Goal: Ask a question: Seek information or help from site administrators or community

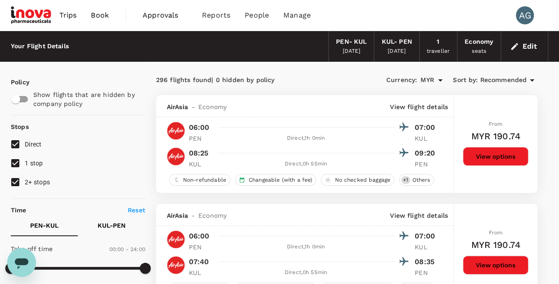
click at [69, 14] on span "Trips" at bounding box center [68, 15] width 18 height 11
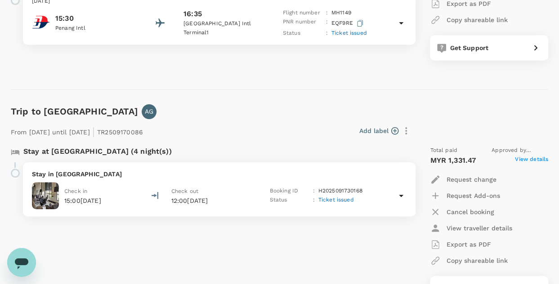
scroll to position [180, 0]
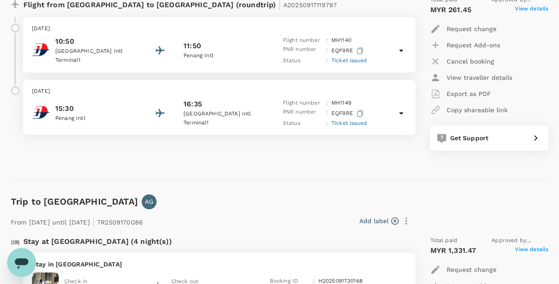
click at [404, 113] on icon at bounding box center [401, 113] width 11 height 11
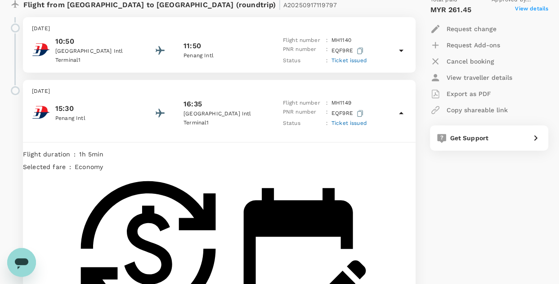
click at [404, 49] on icon at bounding box center [401, 50] width 11 height 11
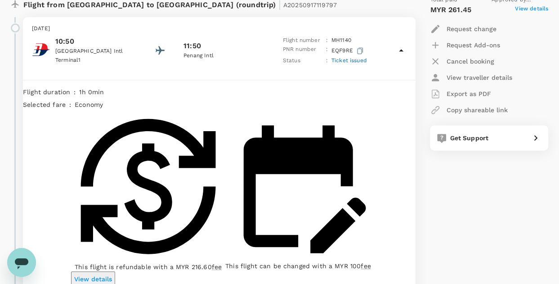
click at [402, 51] on icon at bounding box center [401, 50] width 11 height 11
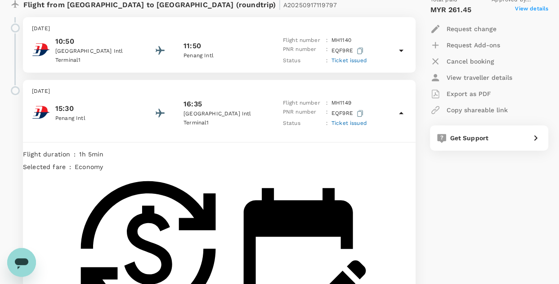
click at [398, 113] on icon at bounding box center [401, 113] width 11 height 11
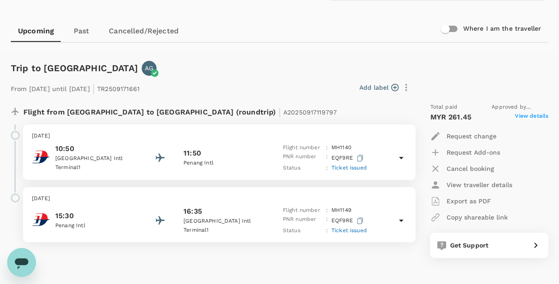
scroll to position [120, 0]
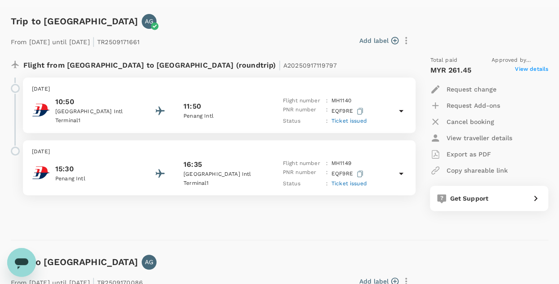
click at [533, 70] on span "View details" at bounding box center [531, 70] width 33 height 11
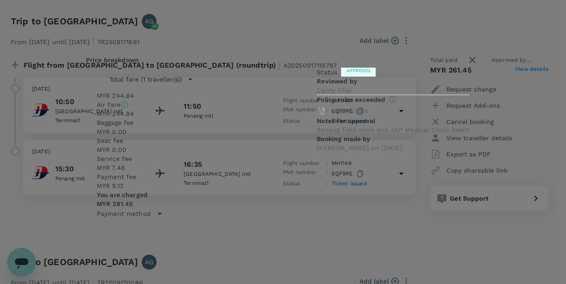
click at [162, 212] on icon at bounding box center [160, 213] width 5 height 2
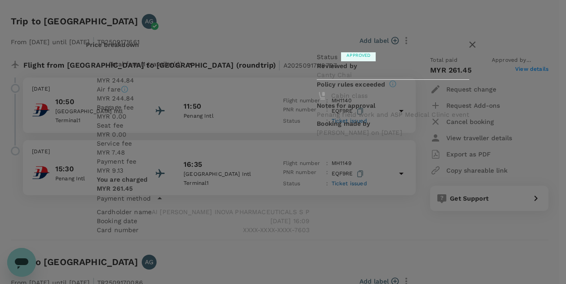
click at [469, 45] on icon "button" at bounding box center [472, 44] width 6 height 6
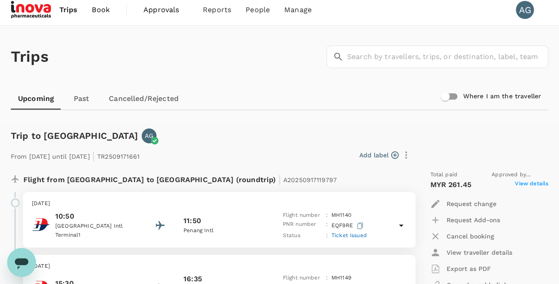
scroll to position [0, 0]
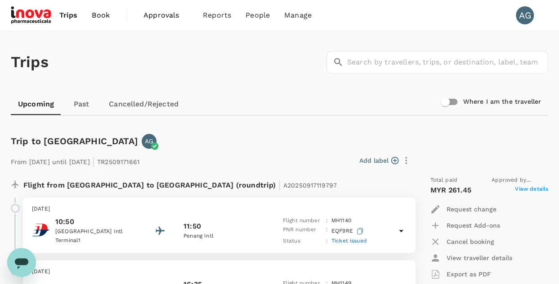
click at [66, 15] on span "Trips" at bounding box center [68, 15] width 18 height 11
click at [105, 18] on span "Book" at bounding box center [101, 15] width 18 height 11
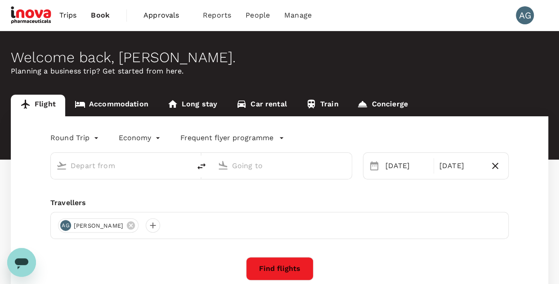
type input "Penang Intl (PEN)"
type input "Kuala Lumpur Intl (KUL)"
type input "Penang Intl (PEN)"
type input "Kuala Lumpur Intl (KUL)"
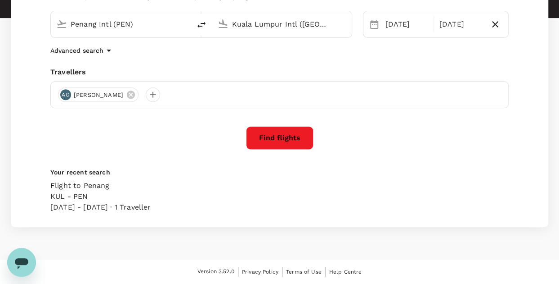
scroll to position [143, 0]
click at [26, 262] on icon "Open messaging window" at bounding box center [22, 263] width 14 height 11
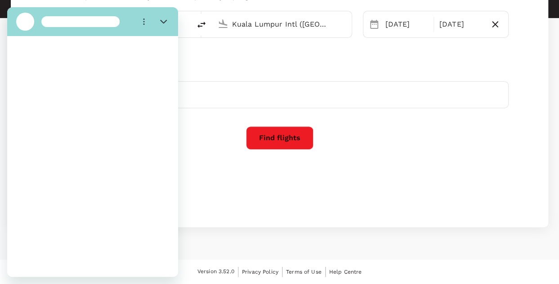
scroll to position [0, 0]
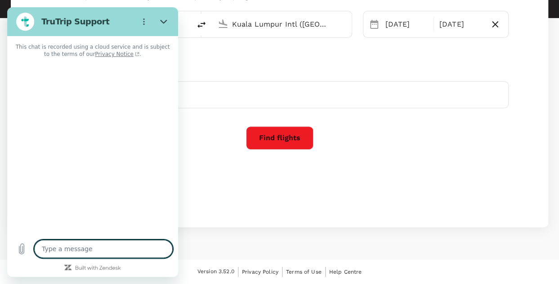
type textarea "x"
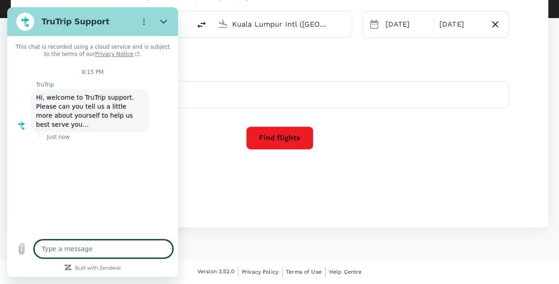
type textarea "h"
type textarea "x"
type textarea "ha"
type textarea "x"
type textarea "hai"
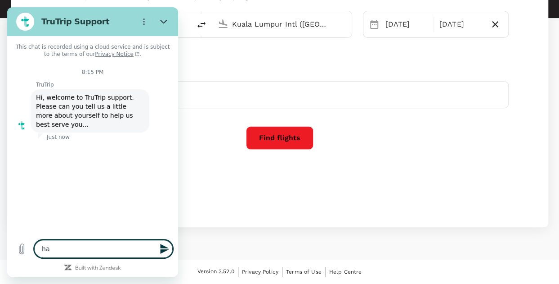
type textarea "x"
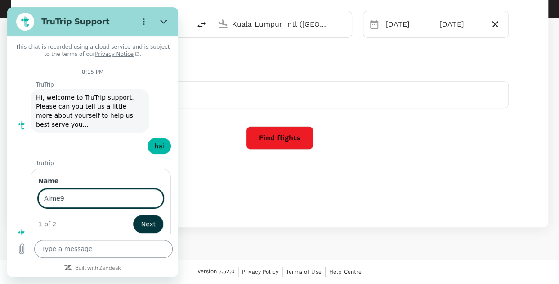
click at [133, 215] on button "Next" at bounding box center [148, 224] width 30 height 18
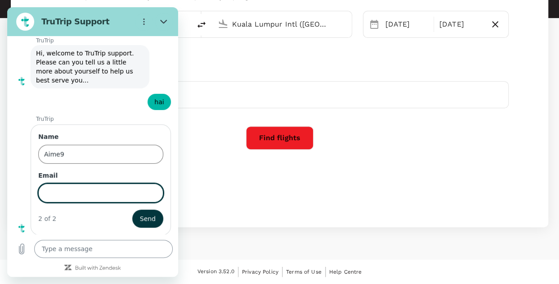
scroll to position [45, 0]
click at [76, 157] on input "Aime9" at bounding box center [100, 153] width 125 height 19
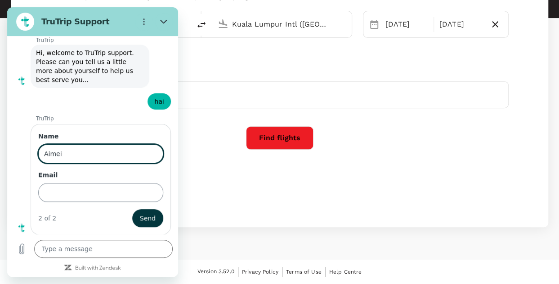
type input "Aimei"
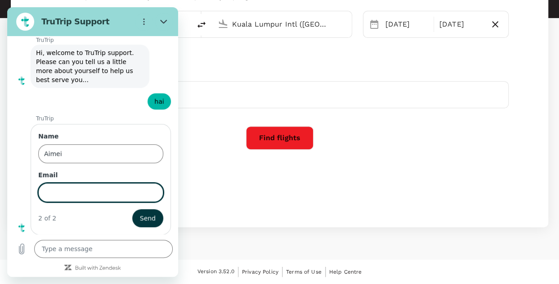
click at [80, 194] on input "Email" at bounding box center [100, 192] width 125 height 19
type input "[EMAIL_ADDRESS][DOMAIN_NAME]"
click at [132, 209] on button "Send" at bounding box center [147, 218] width 31 height 18
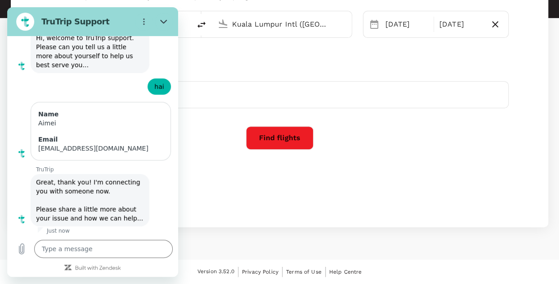
scroll to position [61, 0]
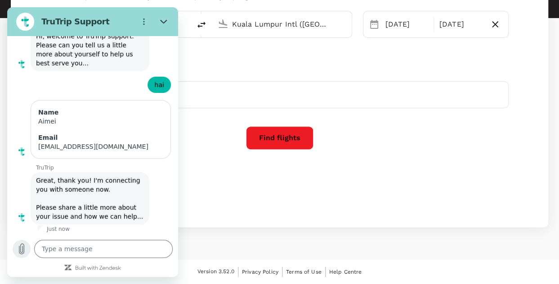
click at [20, 252] on icon "Upload file" at bounding box center [21, 248] width 11 height 11
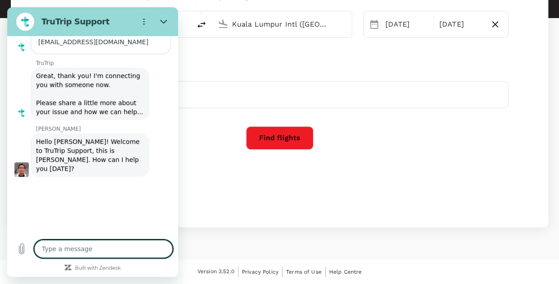
scroll to position [165, 0]
type textarea "x"
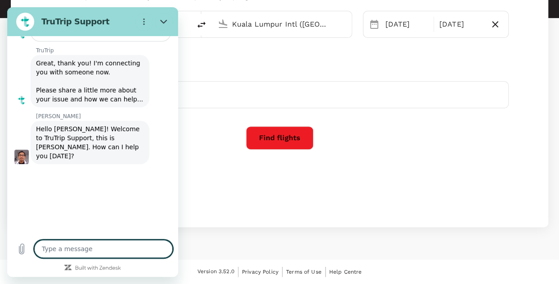
scroll to position [180, 0]
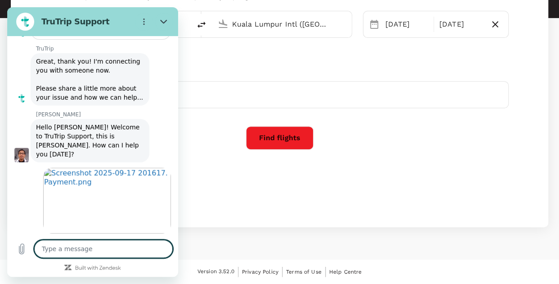
click at [112, 252] on textarea at bounding box center [103, 248] width 139 height 18
type textarea "S"
type textarea "x"
type textarea "Se"
type textarea "x"
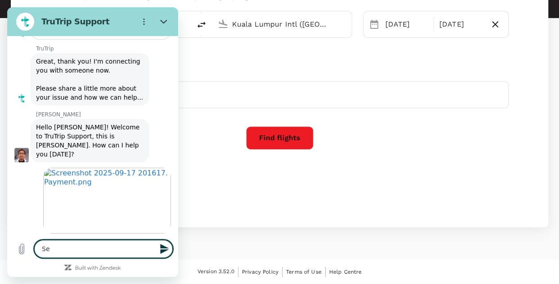
type textarea "See"
type textarea "x"
type textarea "Seek"
type textarea "x"
type textarea "Seek"
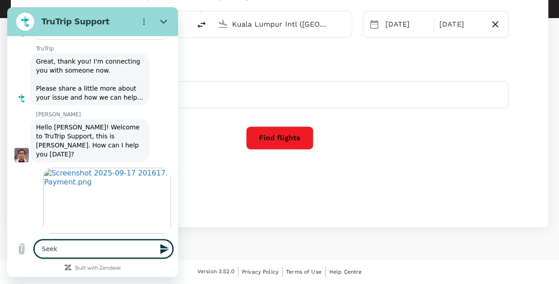
type textarea "x"
type textarea "Seek y"
type textarea "x"
type textarea "Seek yo"
type textarea "x"
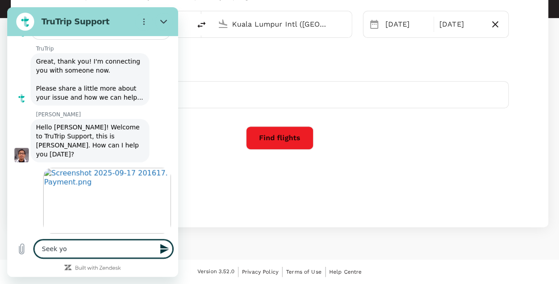
type textarea "Seek you"
type textarea "x"
type textarea "Seek your"
type textarea "x"
type textarea "Seek your"
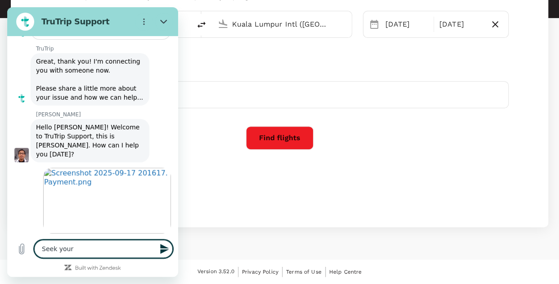
type textarea "x"
type textarea "Seek your h"
type textarea "x"
type textarea "Seek your he"
type textarea "x"
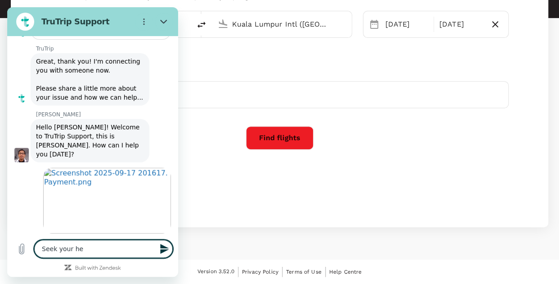
type textarea "Seek your hel"
type textarea "x"
type textarea "Seek your help"
type textarea "x"
type textarea "Seek your help"
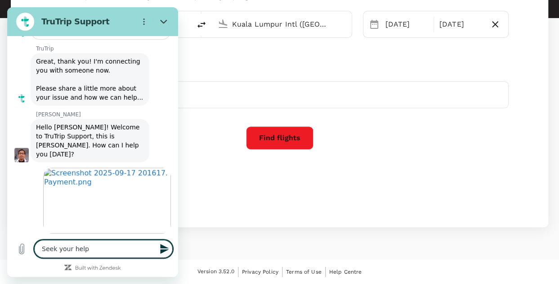
type textarea "x"
type textarea "Seek your help R"
type textarea "x"
type textarea "Seek your help Rx"
type textarea "x"
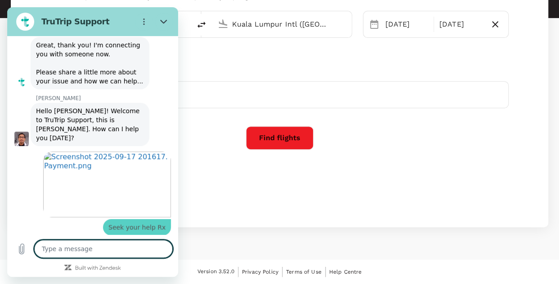
type textarea "x"
type textarea "R"
type textarea "x"
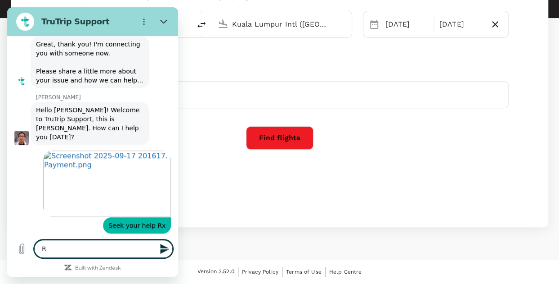
type textarea "R\"
type textarea "x"
type textarea "R\*"
type textarea "x"
type textarea "R\*R"
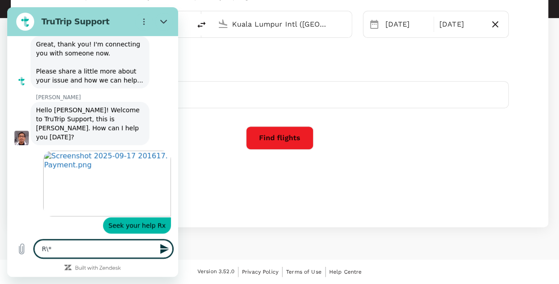
type textarea "x"
type textarea "R\*Re"
type textarea "x"
type textarea "R\*Rex"
type textarea "x"
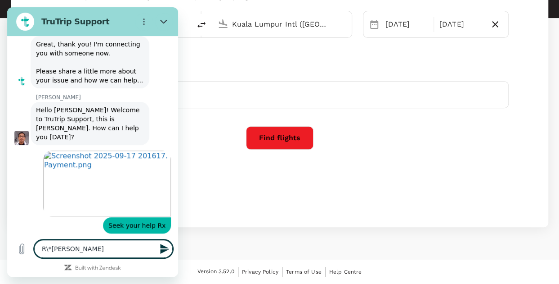
type textarea "R\*Re"
type textarea "x"
type textarea "R\*R"
type textarea "x"
type textarea "R\*"
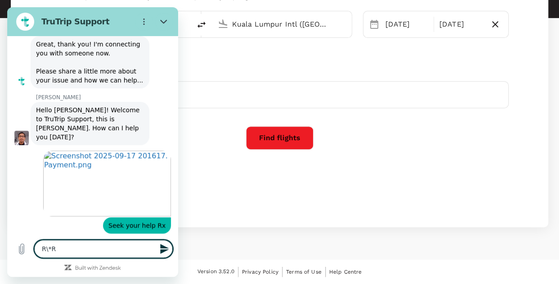
type textarea "x"
type textarea "R\"
type textarea "x"
type textarea "R"
type textarea "x"
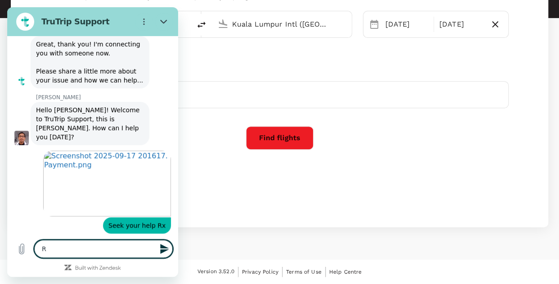
type textarea "x"
type textarea "*"
type textarea "x"
type textarea "*R"
type textarea "x"
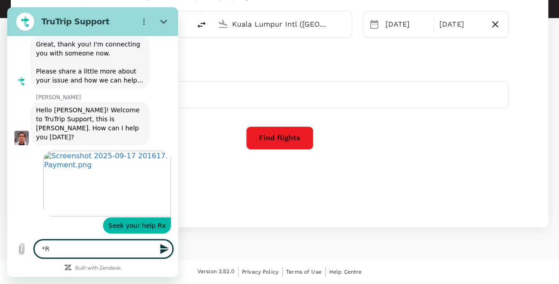
type textarea "*Re"
type textarea "x"
type textarea "*[PERSON_NAME]"
type textarea "x"
type textarea "*[PERSON_NAME]"
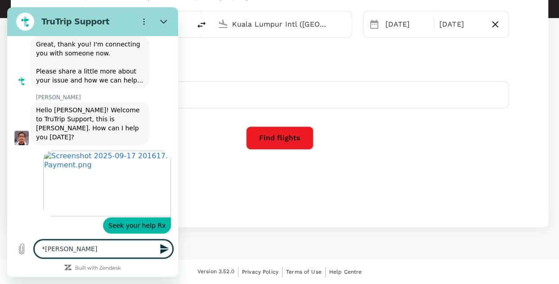
type textarea "x"
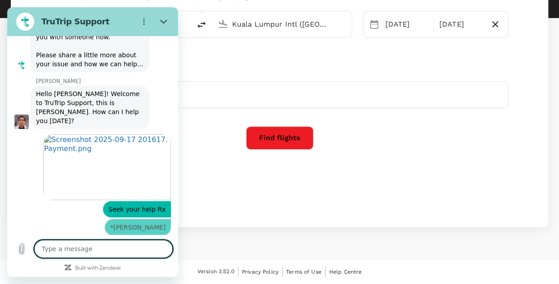
type textarea "x"
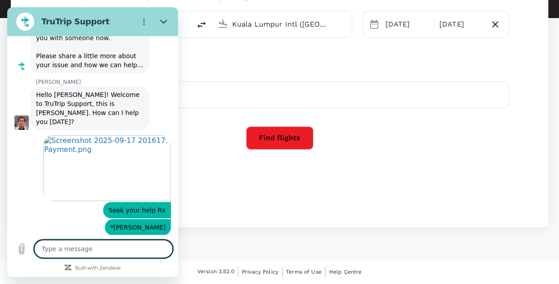
type textarea "u"
type textarea "x"
type textarea "ur"
type textarea "x"
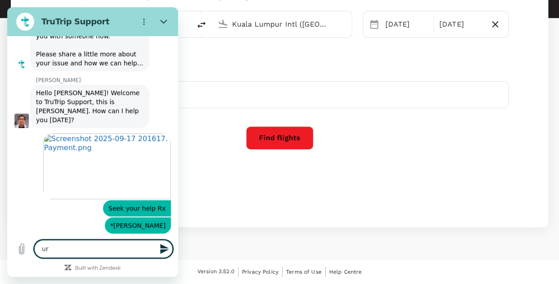
type textarea "urg"
type textarea "x"
type textarea "urge"
type textarea "x"
type textarea "urgen"
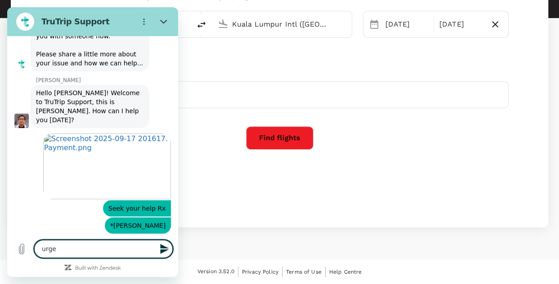
type textarea "x"
type textarea "urgent"
type textarea "x"
type textarea "urgentl"
type textarea "x"
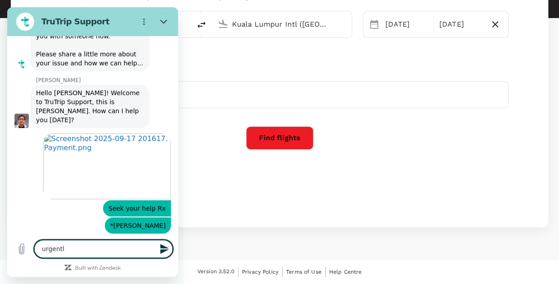
type textarea "urgently"
type textarea "x"
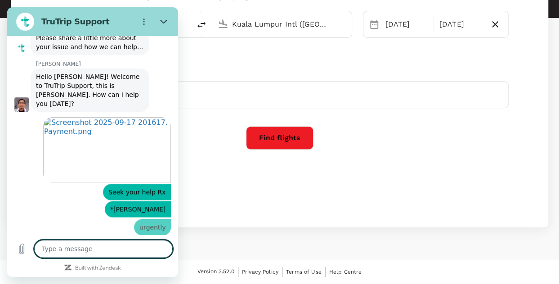
type textarea "x"
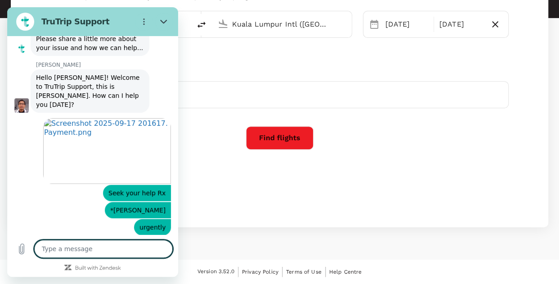
scroll to position [231, 0]
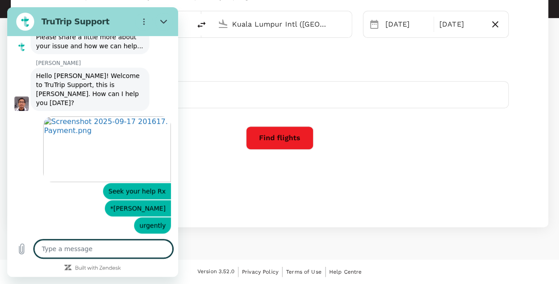
type textarea "H"
type textarea "x"
type textarea "Ho"
type textarea "x"
type textarea "How"
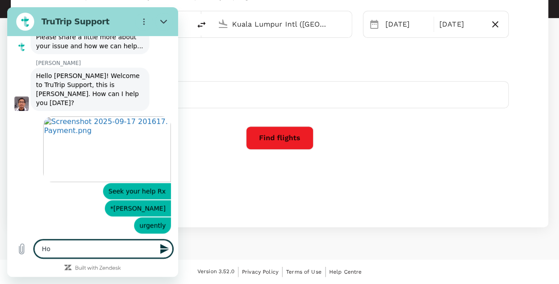
type textarea "x"
type textarea "How"
type textarea "x"
type textarea "How t"
type textarea "x"
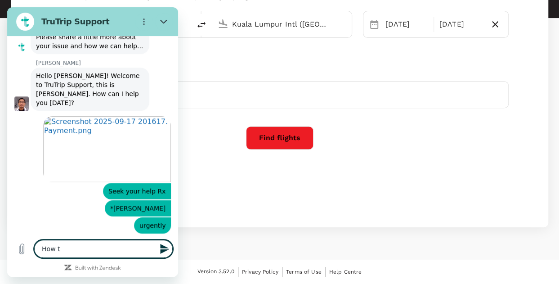
type textarea "How to"
type textarea "x"
type textarea "How to"
type textarea "x"
type textarea "How to a"
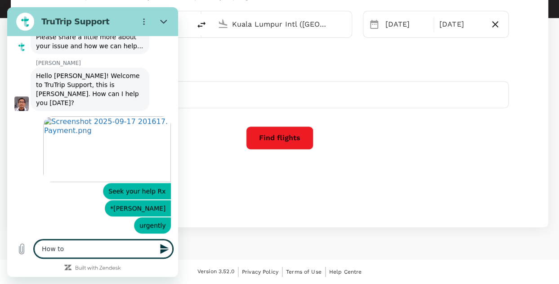
type textarea "x"
type textarea "How to am"
type textarea "x"
type textarea "How to ame"
type textarea "x"
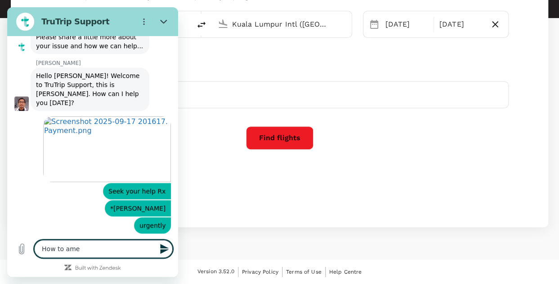
type textarea "How to amen"
type textarea "x"
type textarea "How to amend"
type textarea "x"
type textarea "How to amend"
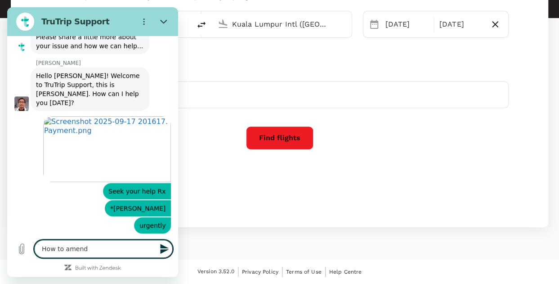
type textarea "x"
type textarea "How to amend t"
type textarea "x"
type textarea "How to amend th"
type textarea "x"
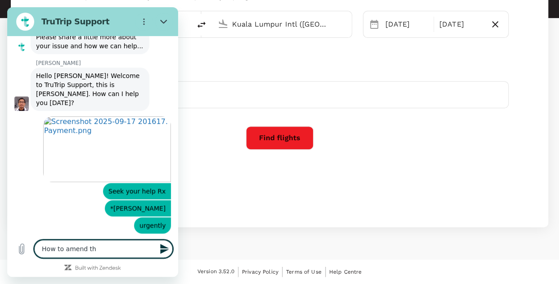
type textarea "How to amend the"
type textarea "x"
type textarea "How to amend the"
type textarea "x"
type textarea "How to amend the p"
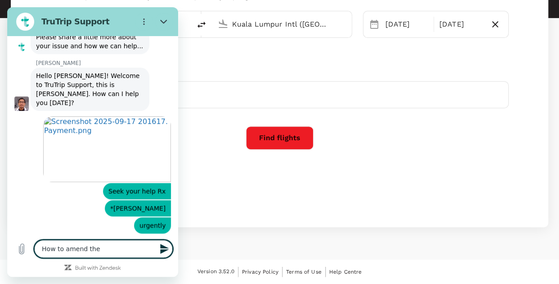
type textarea "x"
type textarea "How to amend the pa"
type textarea "x"
type textarea "How to amend the pay"
type textarea "x"
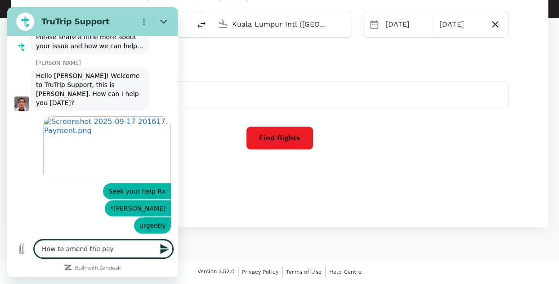
type textarea "How to amend the paym"
type textarea "x"
type textarea "How to amend the payme"
type textarea "x"
type textarea "How to amend the paymen"
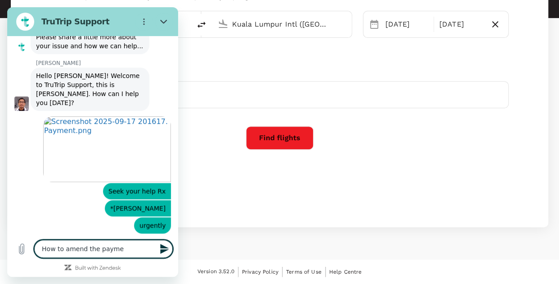
type textarea "x"
type textarea "How to amend the payment"
type textarea "x"
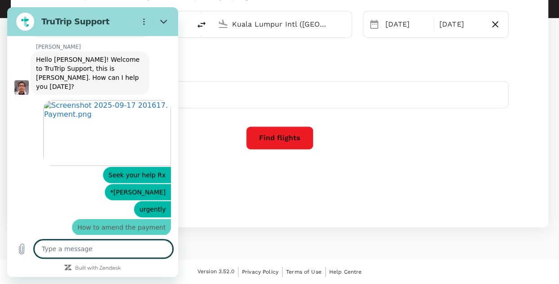
type textarea "x"
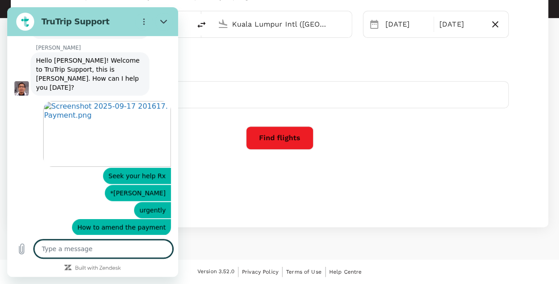
type textarea "n"
type textarea "x"
type textarea "no"
type textarea "x"
type textarea "now"
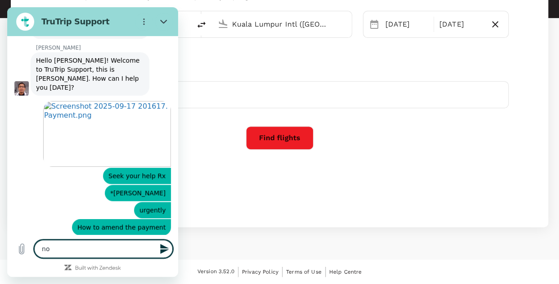
type textarea "x"
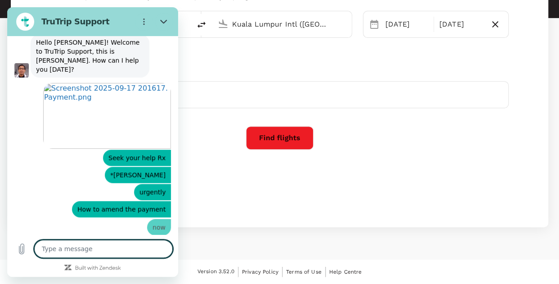
type textarea "x"
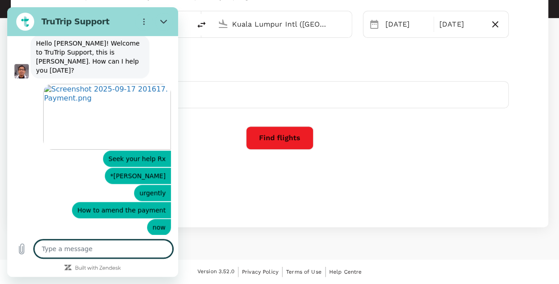
type textarea "i"
type textarea "x"
type textarea "i"
type textarea "x"
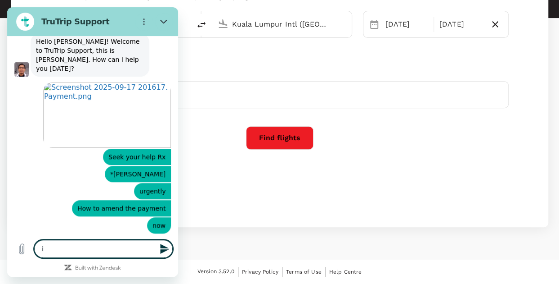
type textarea "i a"
type textarea "x"
type textarea "i am"
type textarea "x"
type textarea "i am"
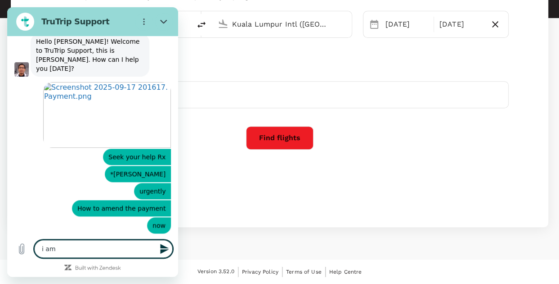
type textarea "x"
type textarea "i am o"
type textarea "x"
type textarea "i am on"
type textarea "x"
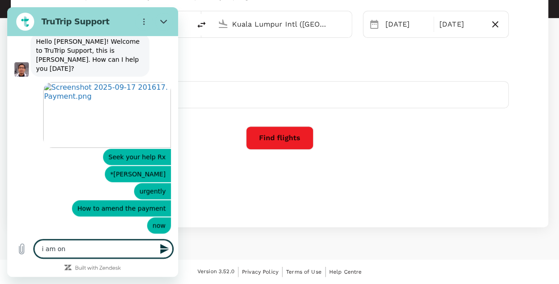
type textarea "i am on"
type textarea "x"
type textarea "i am on t"
type textarea "x"
type textarea "i am on th"
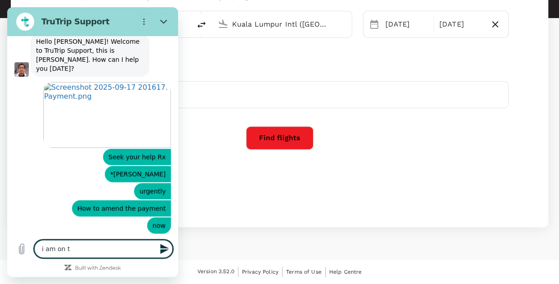
type textarea "x"
type textarea "i am on the"
type textarea "x"
type textarea "i am on the"
type textarea "x"
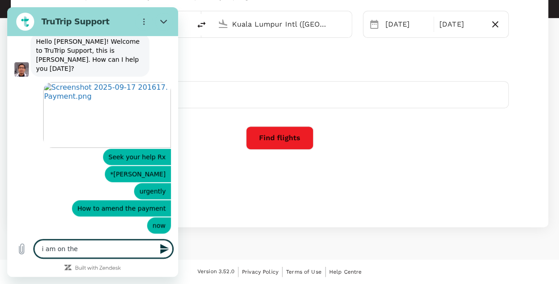
type textarea "i am on the l"
type textarea "x"
type textarea "i am on the li"
type textarea "x"
type textarea "i am on the lin"
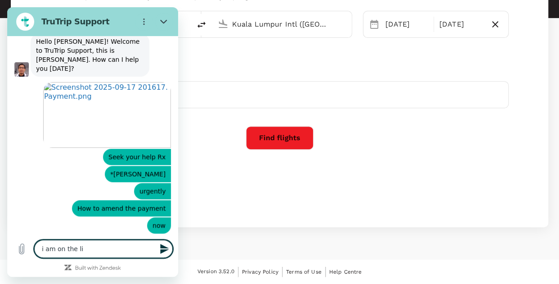
type textarea "x"
type textarea "i am on the line"
type textarea "x"
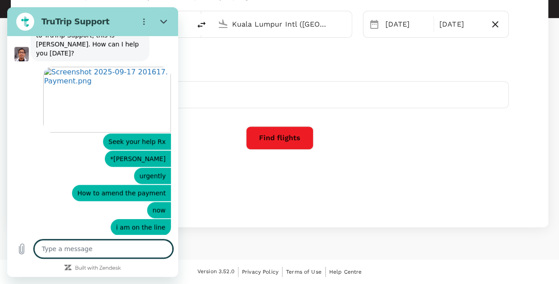
scroll to position [283, 0]
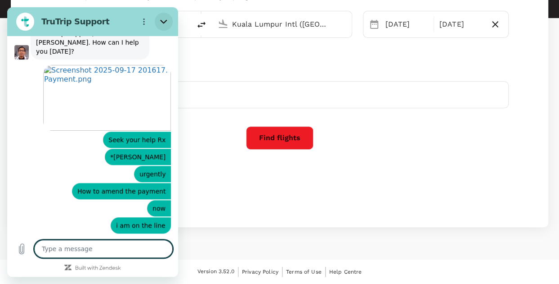
click at [164, 24] on icon "Close" at bounding box center [163, 21] width 7 height 7
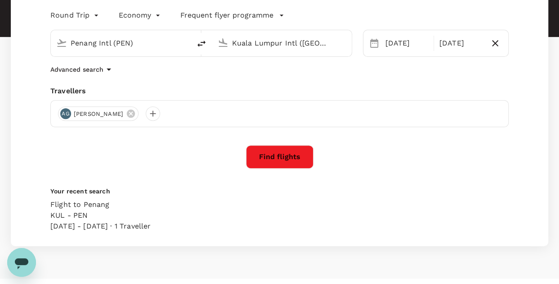
scroll to position [143, 0]
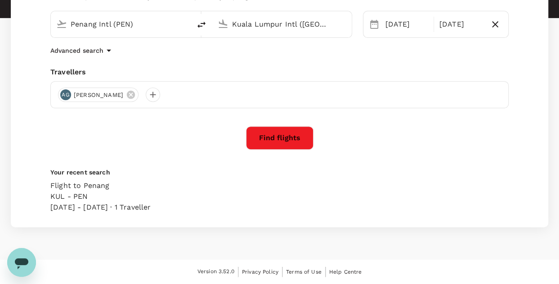
click at [88, 195] on div "KUL - PEN" at bounding box center [100, 196] width 100 height 11
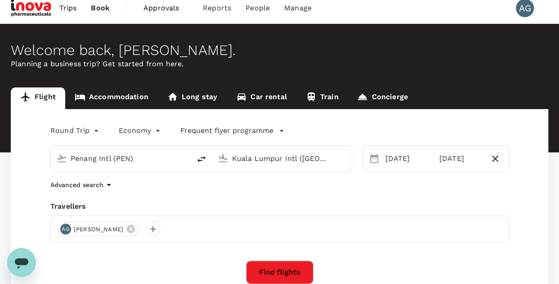
scroll to position [0, 0]
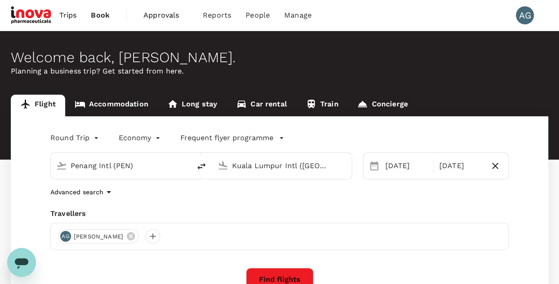
click at [103, 15] on span "Book" at bounding box center [100, 15] width 19 height 11
click at [98, 17] on span "Book" at bounding box center [100, 15] width 19 height 11
click at [68, 17] on span "Trips" at bounding box center [68, 15] width 18 height 11
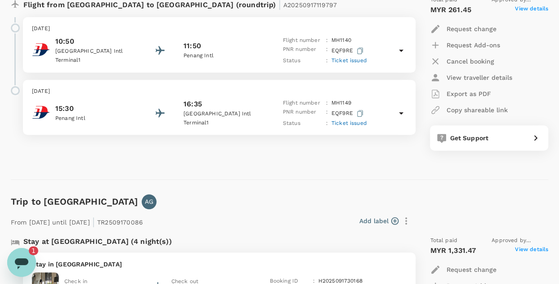
click at [18, 261] on icon "Open messaging window, 1 unread message" at bounding box center [22, 263] width 14 height 11
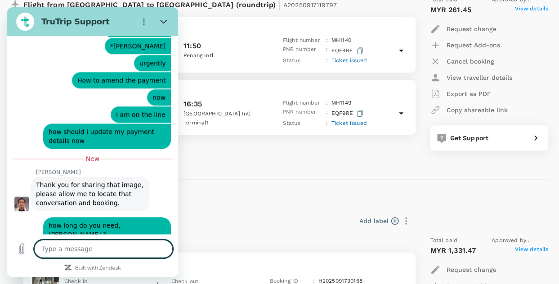
scroll to position [392, 0]
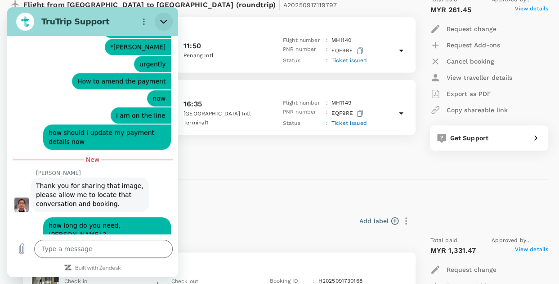
click at [161, 21] on icon "Close" at bounding box center [163, 21] width 7 height 7
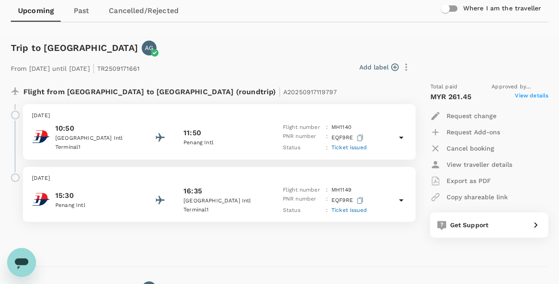
scroll to position [90, 0]
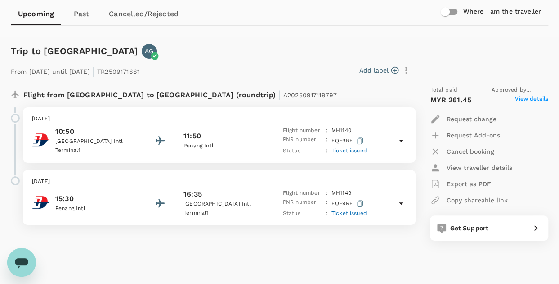
click at [534, 100] on span "View details" at bounding box center [531, 100] width 33 height 11
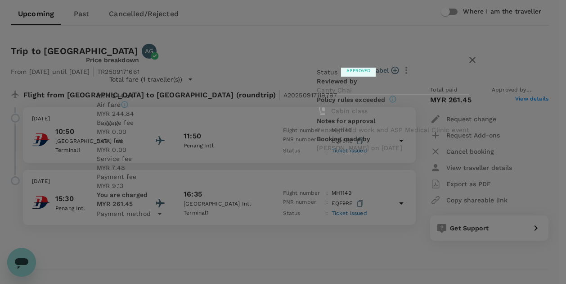
click at [469, 63] on icon "button" at bounding box center [472, 60] width 6 height 6
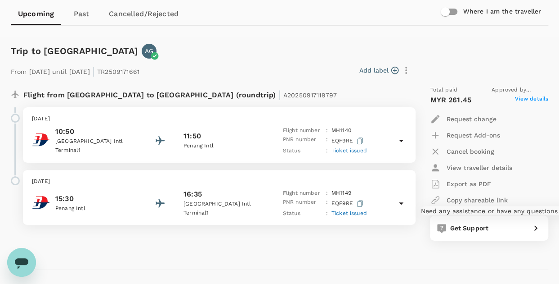
click at [530, 229] on div at bounding box center [534, 226] width 14 height 14
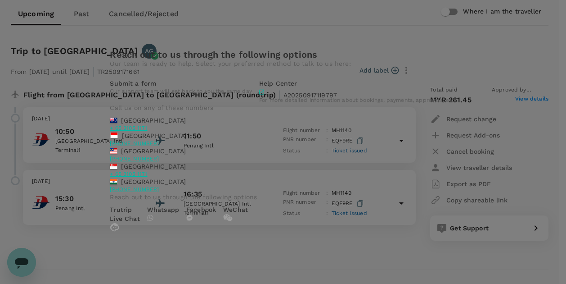
click at [502, 57] on div "Reach out to us through the following options Our team is ready to help. Select…" at bounding box center [283, 142] width 566 height 284
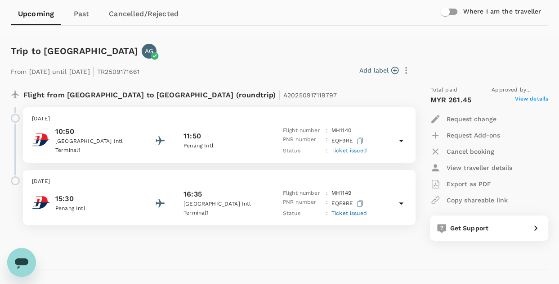
click at [17, 263] on icon "Open messaging window" at bounding box center [22, 263] width 14 height 11
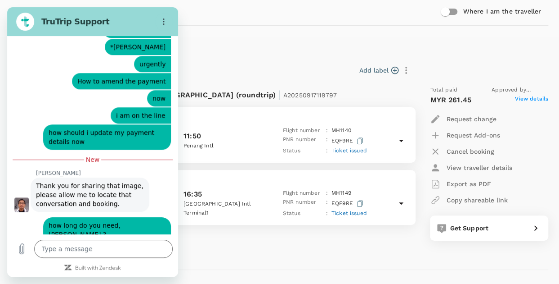
scroll to position [378, 0]
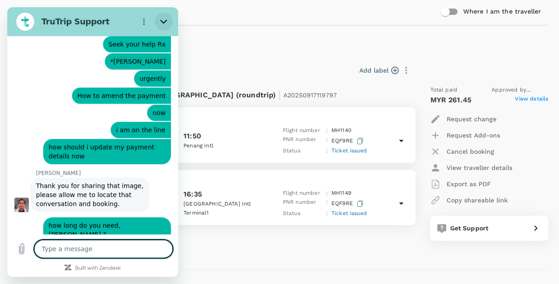
click at [167, 24] on button "Close" at bounding box center [164, 22] width 18 height 18
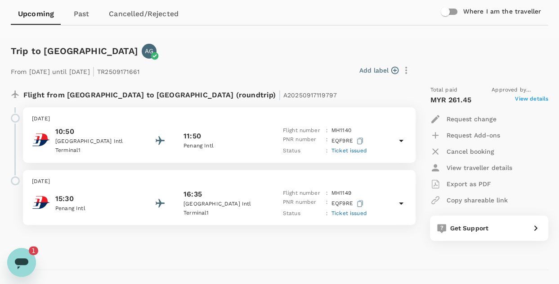
scroll to position [0, 0]
click at [22, 263] on icon "Open messaging window, 1 unread message" at bounding box center [22, 263] width 14 height 11
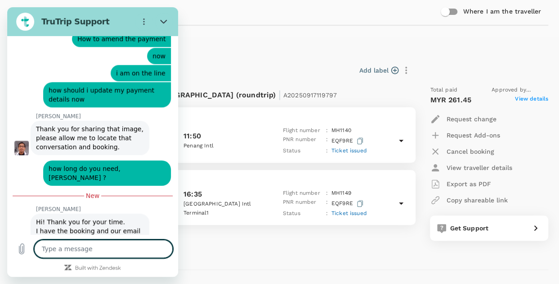
scroll to position [467, 0]
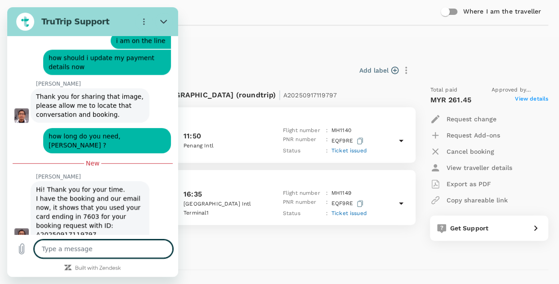
click at [131, 252] on textarea at bounding box center [103, 248] width 139 height 18
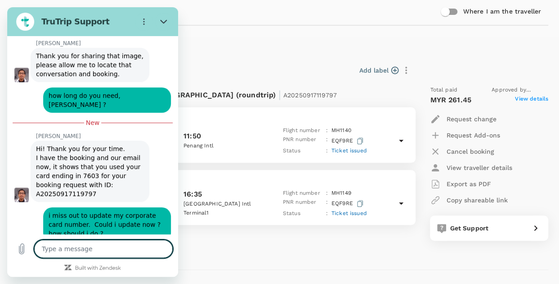
scroll to position [507, 0]
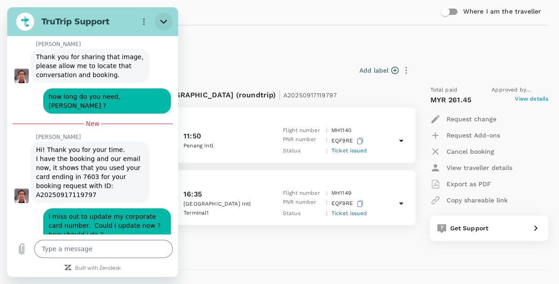
drag, startPoint x: 161, startPoint y: 21, endPoint x: 167, endPoint y: 30, distance: 11.0
click at [161, 21] on icon "Close" at bounding box center [163, 22] width 7 height 4
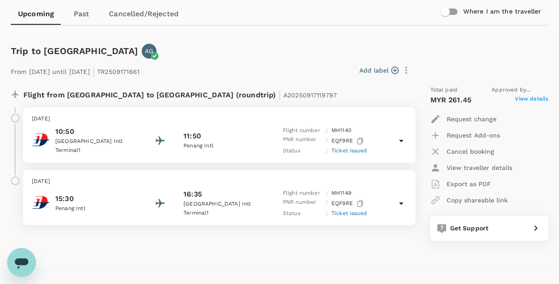
scroll to position [508, 0]
click at [21, 263] on icon "Open messaging window" at bounding box center [22, 263] width 14 height 11
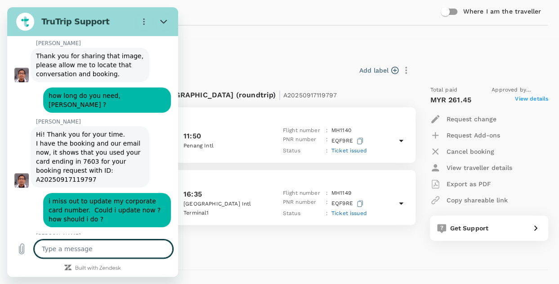
scroll to position [509, 0]
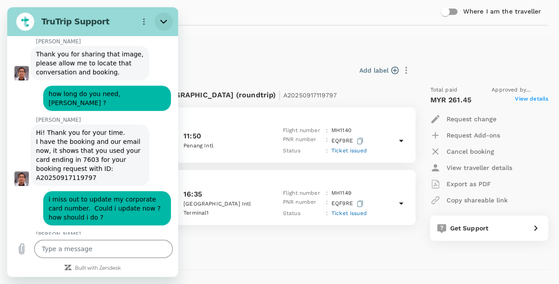
click at [167, 22] on icon "Close" at bounding box center [163, 21] width 7 height 7
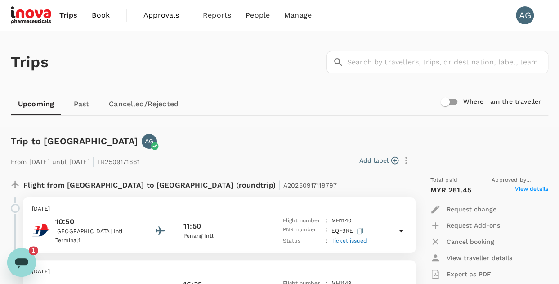
scroll to position [0, 0]
click at [23, 262] on icon "Open messaging window, 1 unread message" at bounding box center [22, 263] width 14 height 11
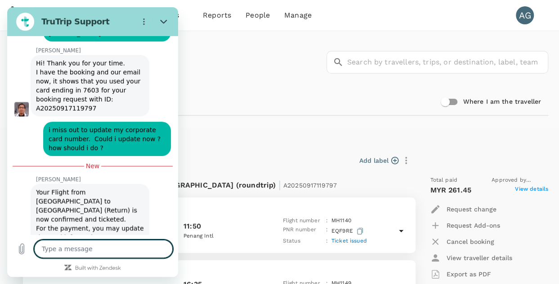
scroll to position [581, 0]
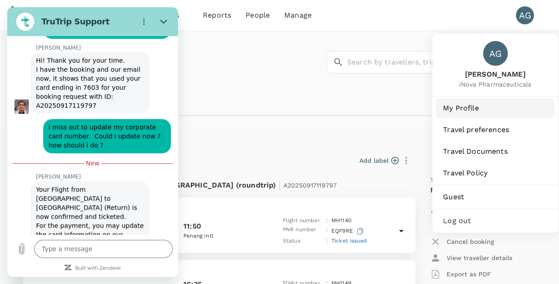
click at [463, 108] on span "My Profile" at bounding box center [495, 108] width 104 height 11
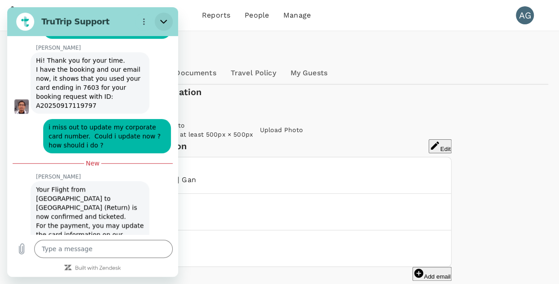
click at [162, 18] on button "Close" at bounding box center [164, 22] width 18 height 18
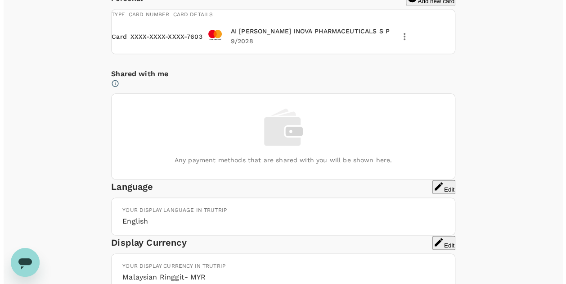
scroll to position [540, 0]
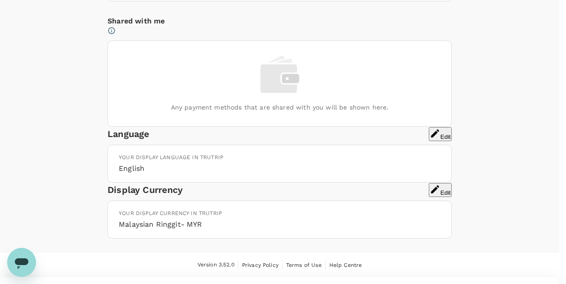
click at [430, 282] on span "Edit" at bounding box center [279, 287] width 559 height 11
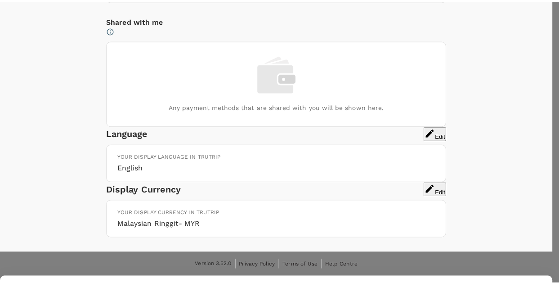
scroll to position [0, 0]
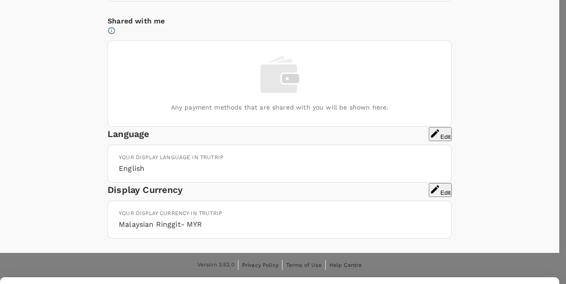
click at [358, 116] on div at bounding box center [283, 142] width 566 height 284
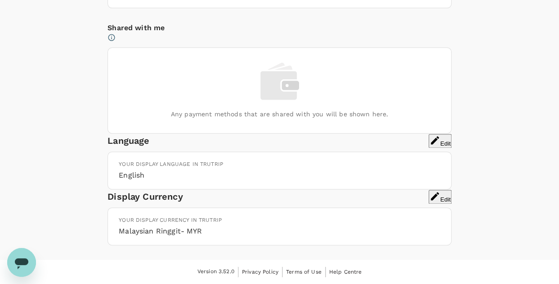
scroll to position [630, 0]
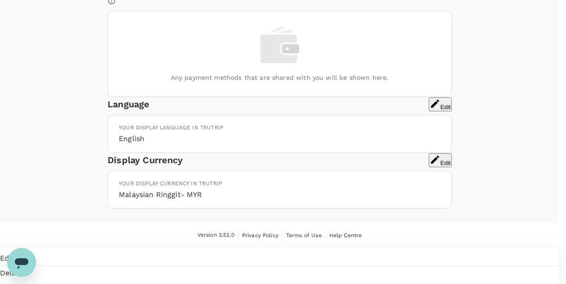
click at [377, 128] on div at bounding box center [283, 142] width 566 height 284
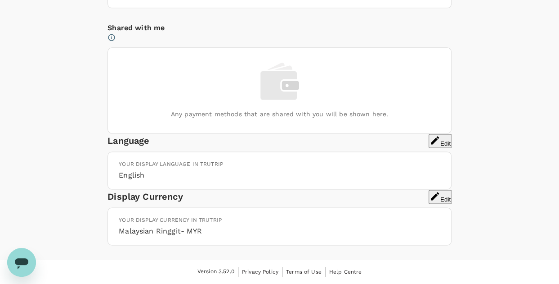
scroll to position [585, 0]
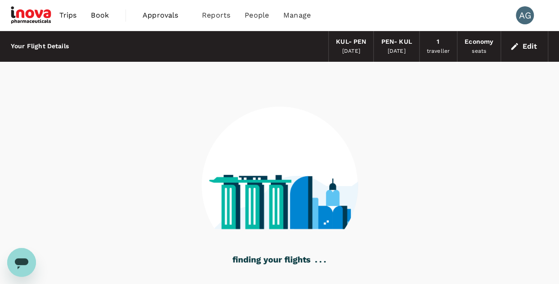
click at [18, 262] on icon "Open messaging window" at bounding box center [22, 263] width 14 height 11
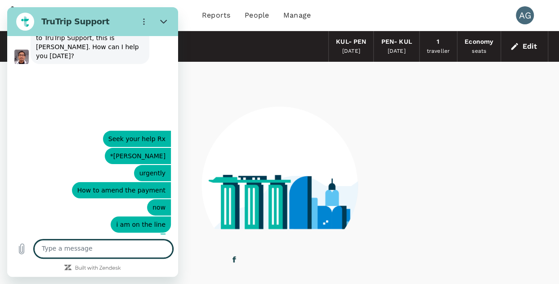
scroll to position [283, 0]
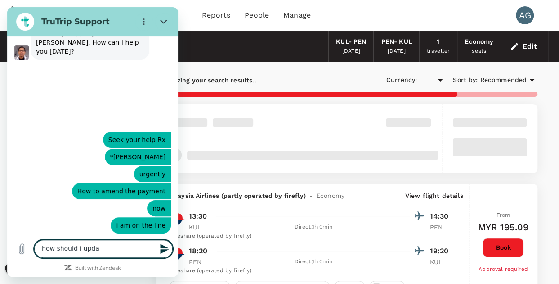
type textarea "how should i updat"
type input "MYR"
type input "1440"
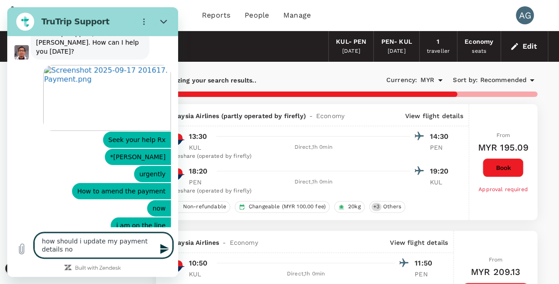
type textarea "how should i update my payment details now"
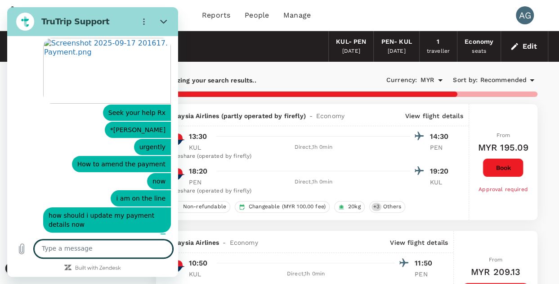
scroll to position [309, 0]
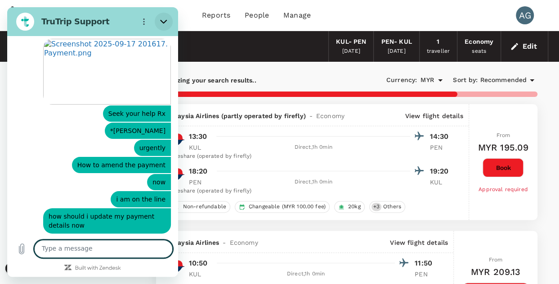
click at [162, 21] on icon "Close" at bounding box center [163, 21] width 7 height 7
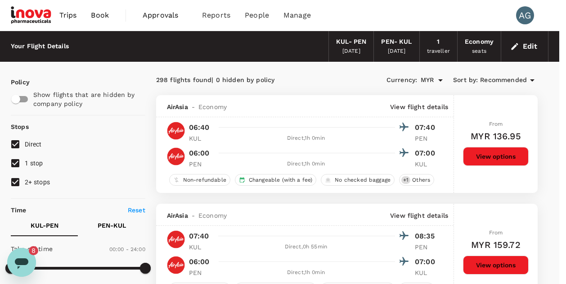
scroll to position [0, 0]
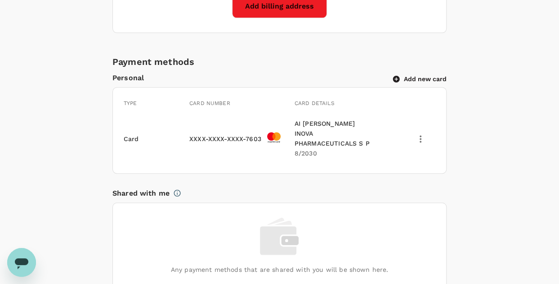
click at [28, 264] on icon "Open messaging window" at bounding box center [22, 262] width 16 height 16
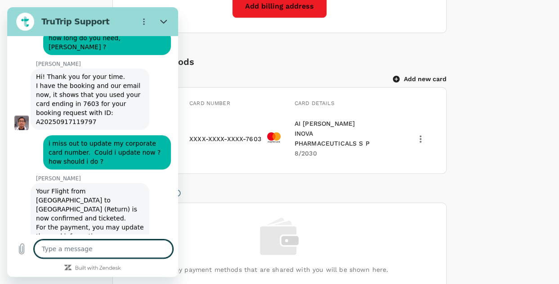
scroll to position [567, 0]
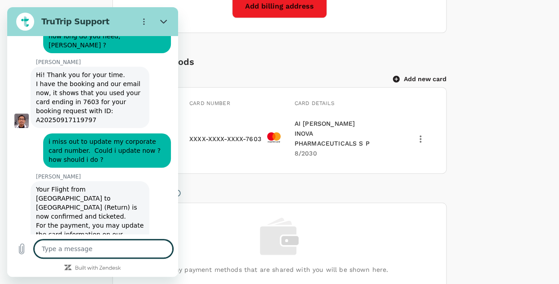
type textarea "h"
type textarea "x"
type textarea "ha"
type textarea "x"
type textarea "hai"
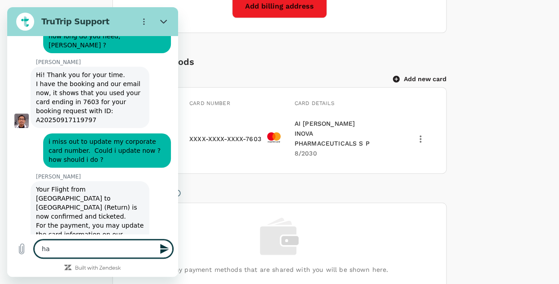
type textarea "x"
type textarea "hai"
type textarea "x"
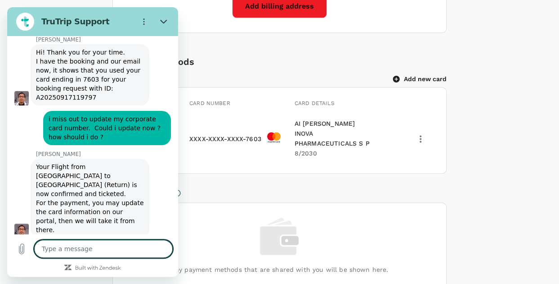
type textarea "x"
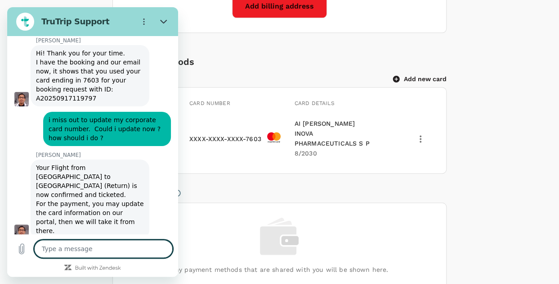
type textarea "i"
type textarea "x"
type textarea "i"
type textarea "x"
type textarea "i h"
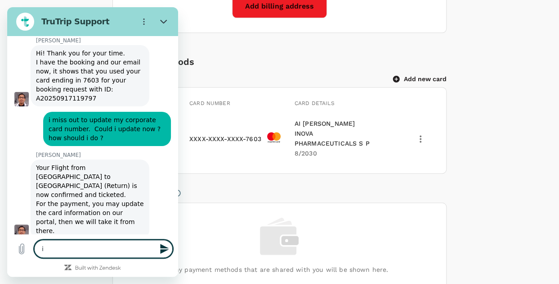
type textarea "x"
type textarea "i ha"
type textarea "x"
type textarea "i hav"
type textarea "x"
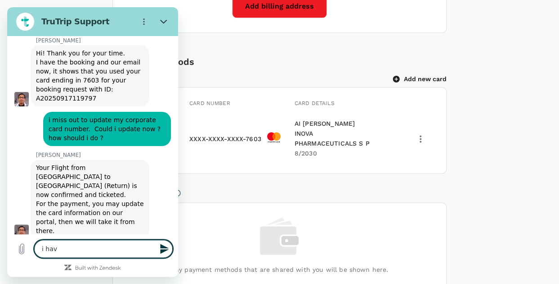
type textarea "i have"
type textarea "x"
type textarea "i have"
type textarea "x"
type textarea "i have u"
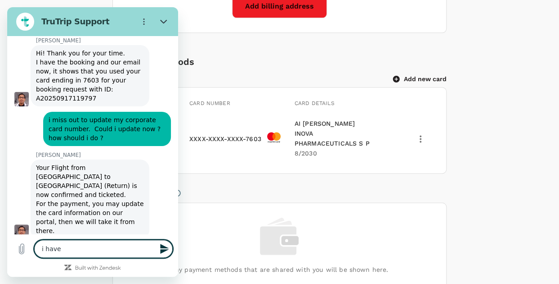
type textarea "x"
type textarea "i have up"
type textarea "x"
type textarea "i have upd"
type textarea "x"
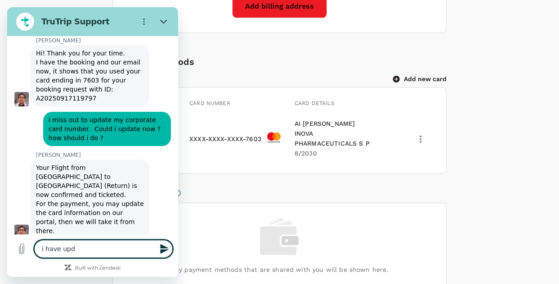
type textarea "i have upda"
type textarea "x"
type textarea "i have updat"
type textarea "x"
type textarea "i have update"
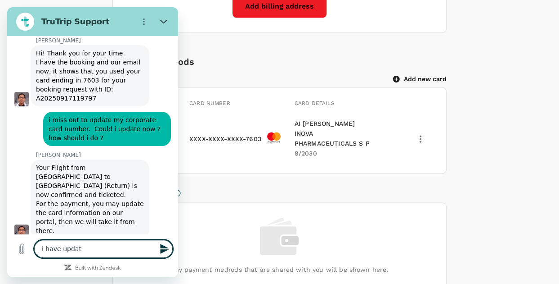
type textarea "x"
type textarea "i have updated"
type textarea "x"
type textarea "i have updated"
type textarea "x"
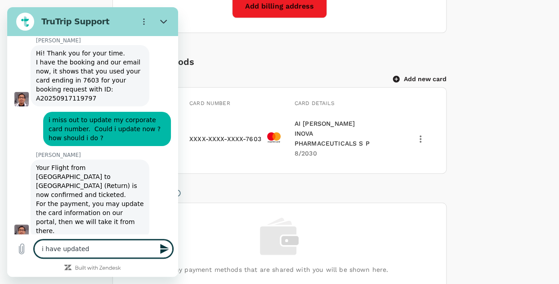
type textarea "i have updated b"
type textarea "x"
type textarea "i have updated bu"
type textarea "x"
type textarea "i have updated but"
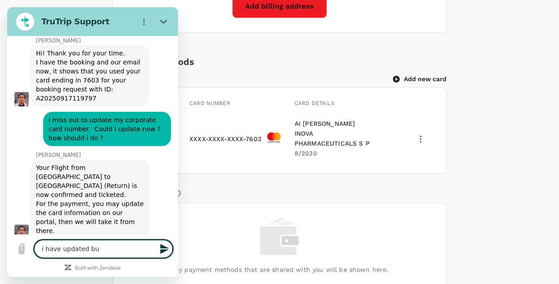
type textarea "x"
type textarea "i have updated but"
type textarea "x"
type textarea "i have updated but e"
type textarea "x"
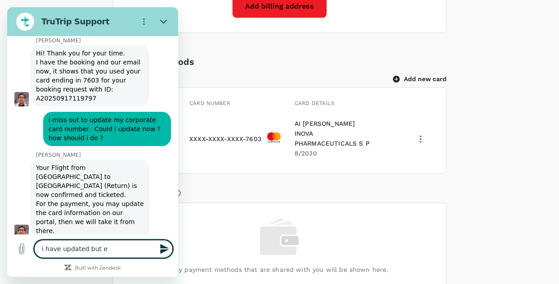
type textarea "i have updated but ed"
type textarea "x"
type textarea "i have updated but edi"
type textarea "x"
type textarea "i have updated but edit"
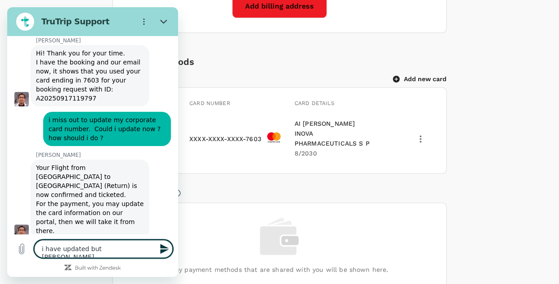
type textarea "x"
type textarea "i have updated but edit"
type textarea "x"
type textarea "i have updated but edit a"
type textarea "x"
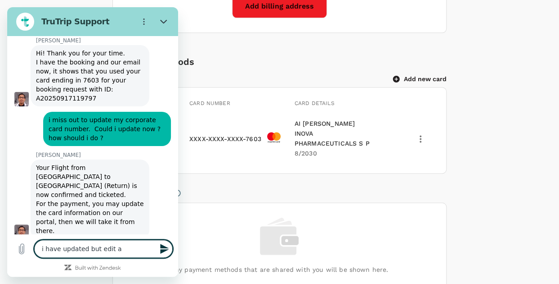
type textarea "i have updated but edit an"
type textarea "x"
type textarea "i have updated but edit and"
type textarea "x"
type textarea "i have updated but edit and"
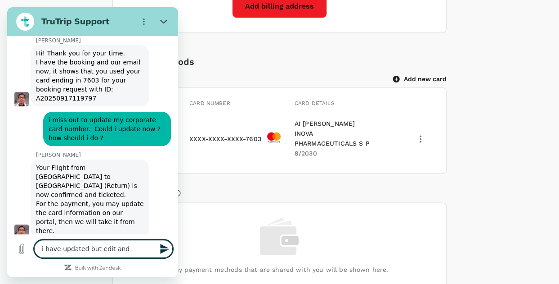
type textarea "x"
type textarea "i have updated but edit and c"
type textarea "x"
type textarea "i have updated but edit and co"
type textarea "x"
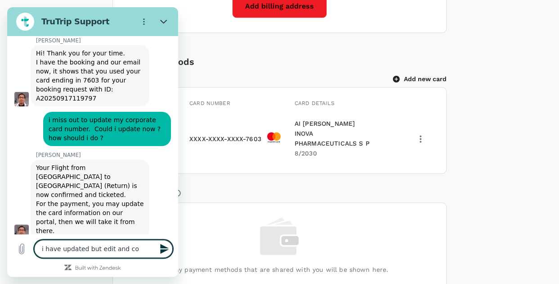
type textarea "i have updated but edit and c"
type textarea "x"
type textarea "i have updated but edit and ch"
type textarea "x"
type textarea "i have updated but edit and cha"
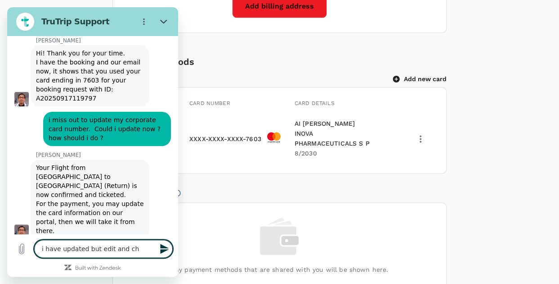
type textarea "x"
type textarea "i have updated but edit and chan"
type textarea "x"
type textarea "i have updated but edit and chang"
type textarea "x"
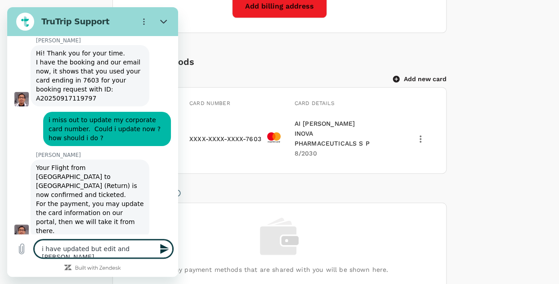
type textarea "i have updated but edit and change"
type textarea "x"
type textarea "i have updated but edit and change"
type textarea "x"
type textarea "i have updated but edit and change i"
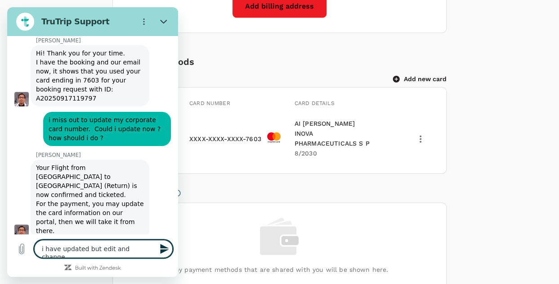
type textarea "x"
type textarea "i have updated but edit and change"
type textarea "x"
type textarea "i have updated but edit and change t"
type textarea "x"
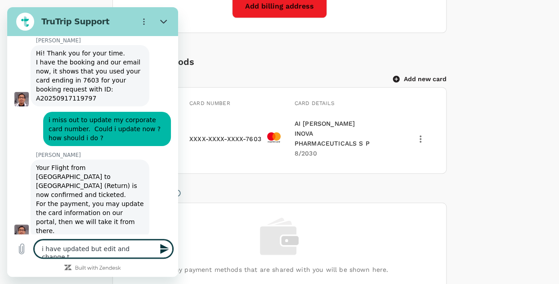
type textarea "i have updated but edit and change th"
type textarea "x"
type textarea "i have updated but edit and change the"
type textarea "x"
type textarea "i have updated but edit and change the"
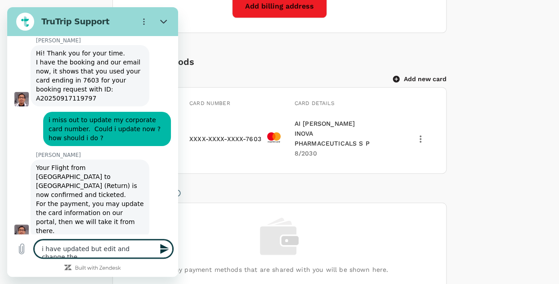
type textarea "x"
type textarea "i have updated but edit and change the i"
type textarea "x"
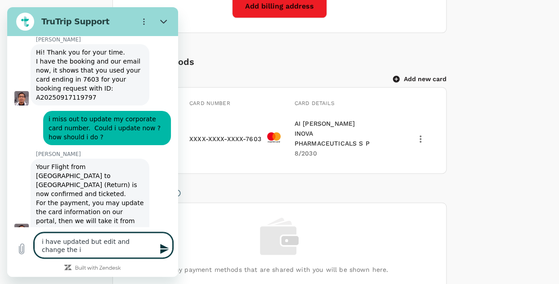
type textarea "i have updated but edit and change the in"
type textarea "x"
type textarea "i have updated but edit and change the inf"
type textarea "x"
type textarea "i have updated but edit and change the info"
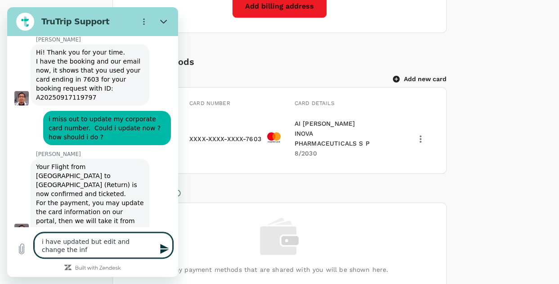
type textarea "x"
type textarea "i have updated but edit and change the infor"
type textarea "x"
type textarea "i have updated but edit and change the inform"
type textarea "x"
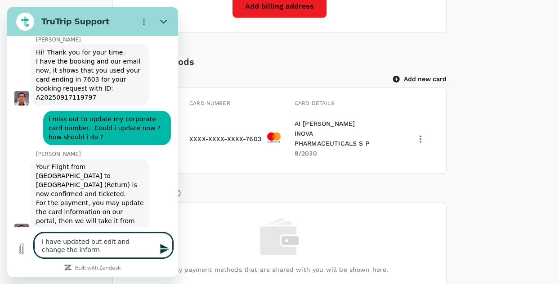
type textarea "i have updated but edit and change the informa"
type textarea "x"
type textarea "i have updated but edit and change the informat"
type textarea "x"
type textarea "i have updated but edit and change the informati"
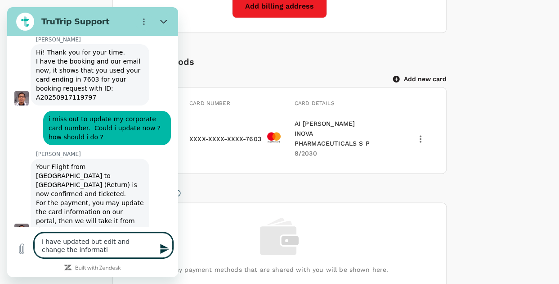
type textarea "x"
type textarea "i have updated but edit and change the informatio"
type textarea "x"
type textarea "i have updated but edit and change the information"
type textarea "x"
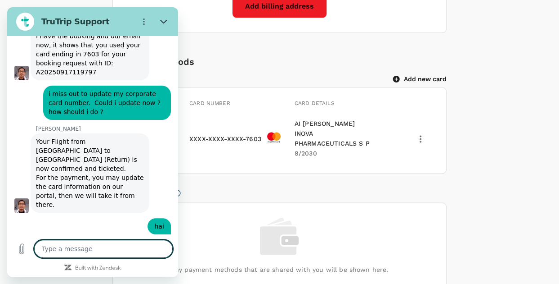
type textarea "x"
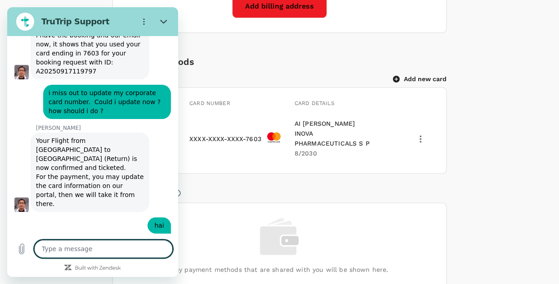
scroll to position [615, 0]
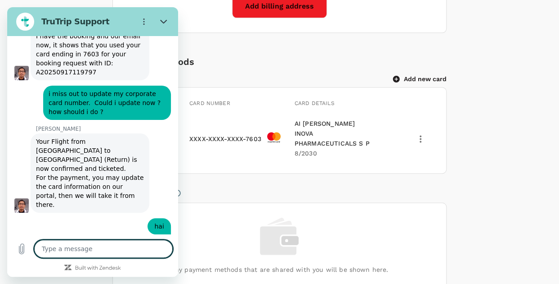
type textarea "h"
type textarea "x"
type textarea "ho"
type textarea "x"
type textarea "how"
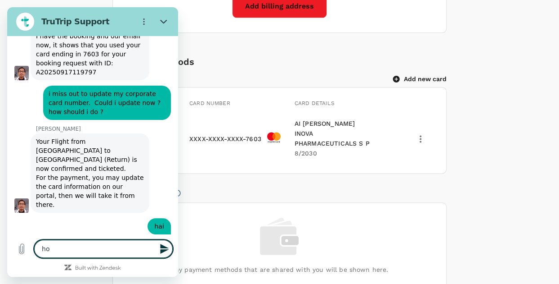
type textarea "x"
type textarea "howe"
type textarea "x"
type textarea "howev"
type textarea "x"
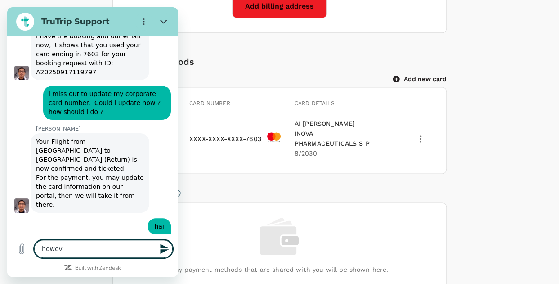
type textarea "howeve"
type textarea "x"
type textarea "however"
type textarea "x"
type textarea "however"
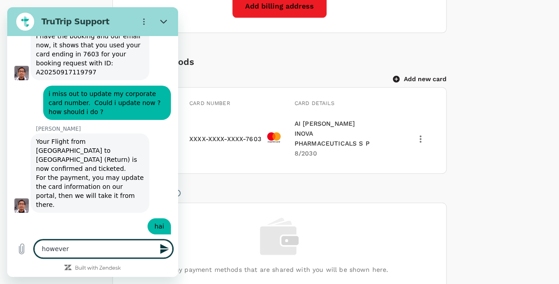
type textarea "x"
type textarea "however i"
type textarea "x"
type textarea "however it"
type textarea "x"
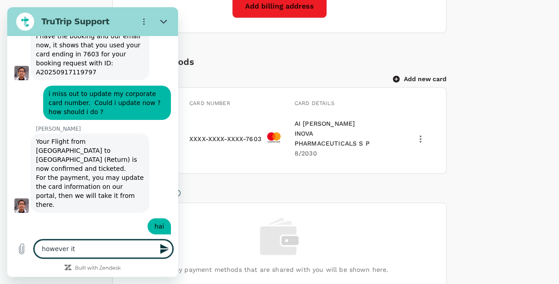
type textarea "however it"
type textarea "x"
type textarea "however it i"
type textarea "x"
type textarea "however it is"
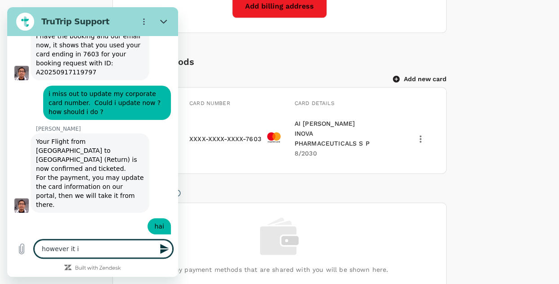
type textarea "x"
type textarea "however it is"
type textarea "x"
type textarea "however it is t"
type textarea "x"
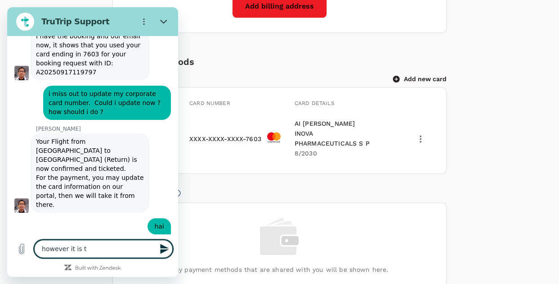
type textarea "however it is"
type textarea "x"
type textarea "however it is s"
type textarea "x"
type textarea "however it is st"
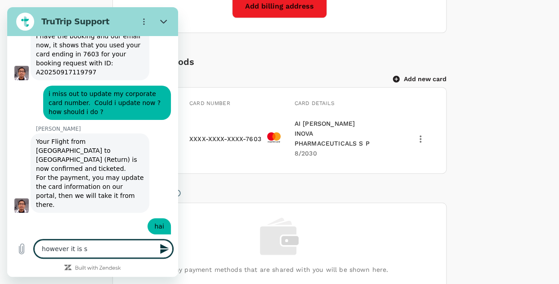
type textarea "x"
type textarea "however it is sti"
type textarea "x"
type textarea "however it is stil"
type textarea "x"
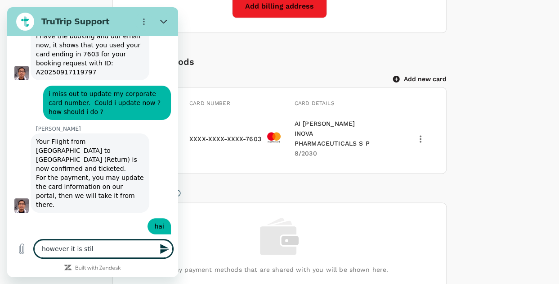
type textarea "however it is still"
type textarea "x"
type textarea "however it is still"
type textarea "x"
type textarea "however it is still a"
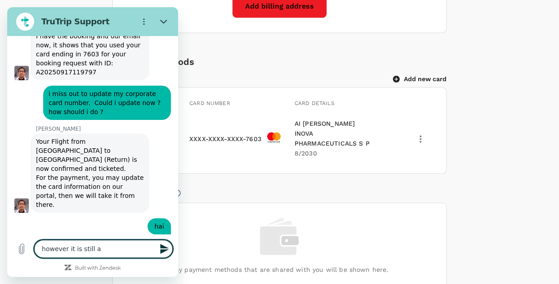
type textarea "x"
type textarea "however it is still ap"
type textarea "x"
type textarea "however it is still app"
type textarea "x"
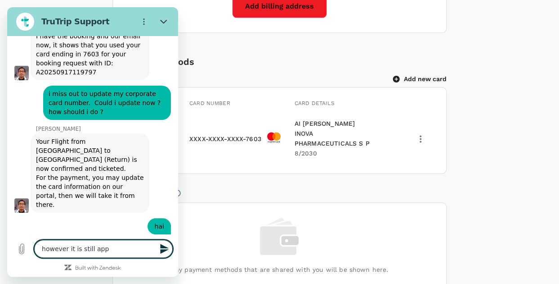
type textarea "however it is still appe"
type textarea "x"
type textarea "however it is still apper"
type textarea "x"
type textarea "however it is still appera"
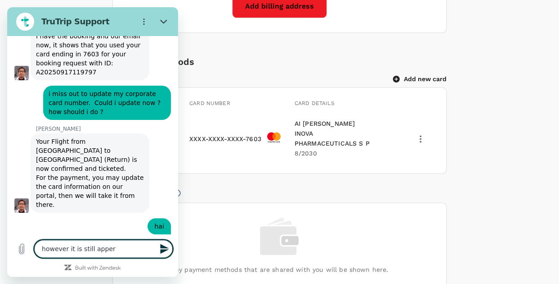
type textarea "x"
type textarea "however it is still appera"
type textarea "x"
type textarea "however it is still appera"
type textarea "x"
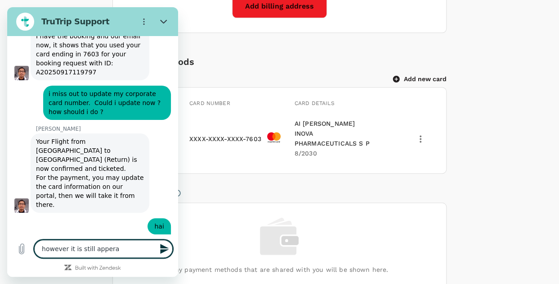
type textarea "however it is still apper"
type textarea "x"
type textarea "however it is still appera"
type textarea "x"
type textarea "however it is still apper"
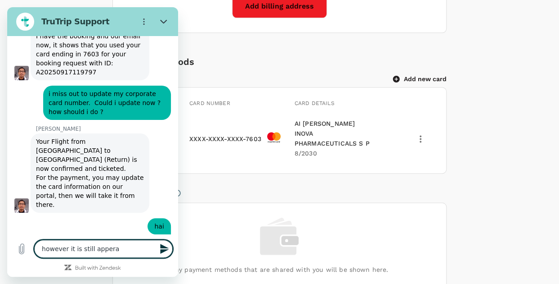
type textarea "x"
type textarea "however it is still appe"
type textarea "x"
type textarea "however it is still appea"
type textarea "x"
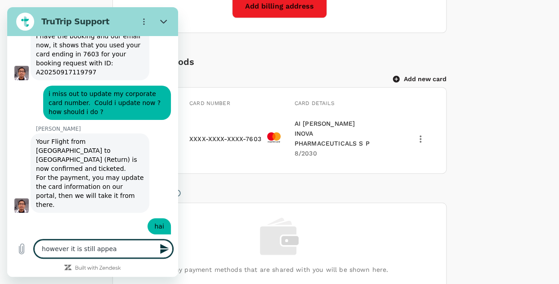
type textarea "however it is still appear"
type textarea "x"
type textarea "however it is still appear"
type textarea "x"
type textarea "however it is still appear t"
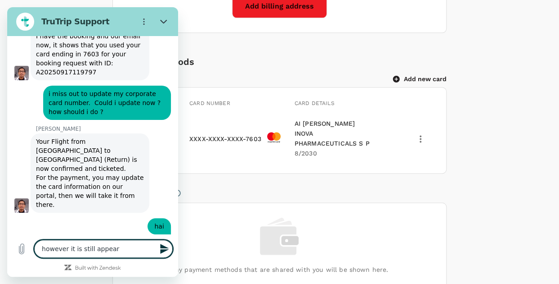
type textarea "x"
type textarea "however it is still appear th"
type textarea "x"
type textarea "however it is still appear the"
type textarea "x"
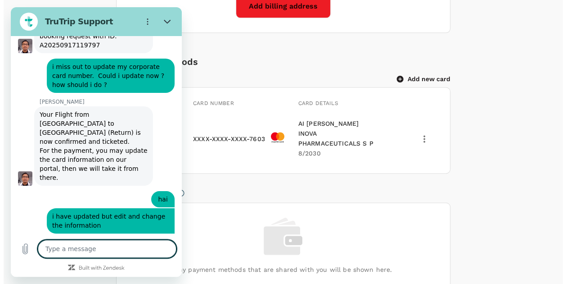
scroll to position [641, 0]
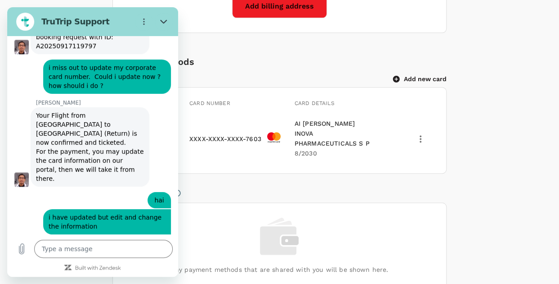
click at [400, 75] on icon "button" at bounding box center [396, 79] width 8 height 8
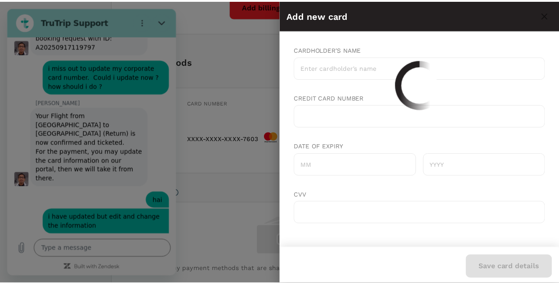
scroll to position [0, 0]
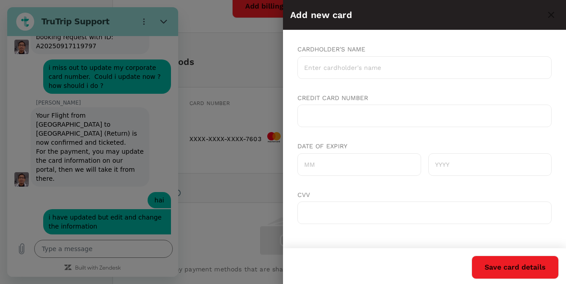
click at [338, 69] on input "Cardholder's name" at bounding box center [424, 67] width 254 height 23
click at [353, 68] on input "AI MEI GAN" at bounding box center [424, 67] width 254 height 23
click at [330, 168] on input "Date of expiry" at bounding box center [359, 164] width 124 height 23
click at [446, 167] on input "text" at bounding box center [490, 164] width 124 height 23
click at [321, 207] on div at bounding box center [424, 212] width 254 height 23
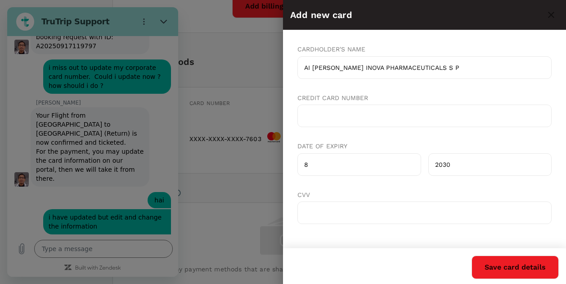
click at [506, 267] on button "Save card details" at bounding box center [515, 266] width 87 height 23
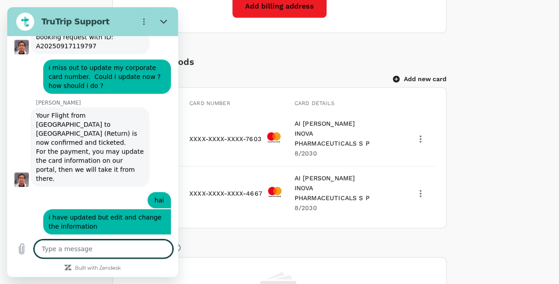
click at [72, 249] on textarea at bounding box center [103, 248] width 139 height 18
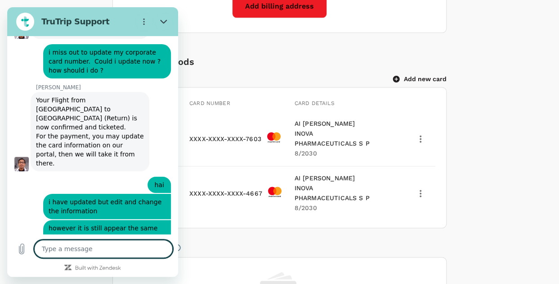
scroll to position [658, 0]
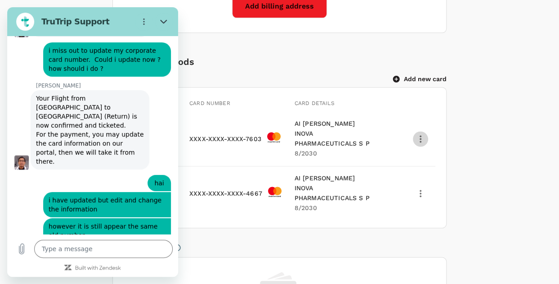
click at [421, 133] on icon "delete" at bounding box center [420, 138] width 11 height 11
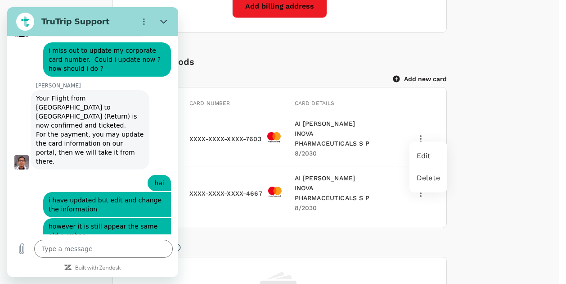
click at [434, 179] on span "Delete" at bounding box center [428, 177] width 23 height 11
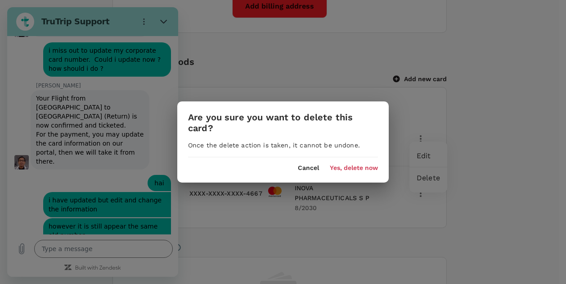
click at [363, 165] on button "Yes, delete now" at bounding box center [354, 167] width 48 height 7
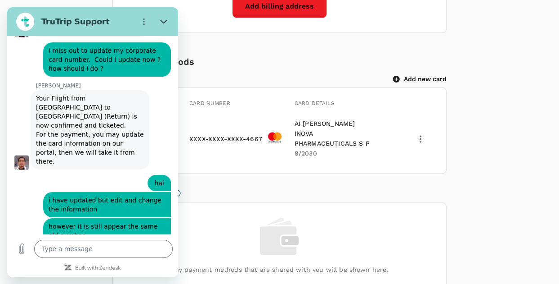
click at [480, 146] on div "Personal Information Profile Photo Upload your photo Photo should be at least 5…" at bounding box center [280, 16] width 502 height 897
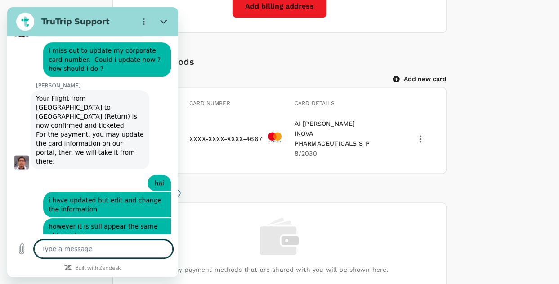
click at [119, 254] on textarea at bounding box center [103, 248] width 139 height 18
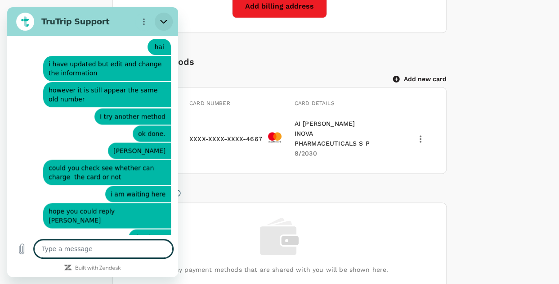
scroll to position [796, 0]
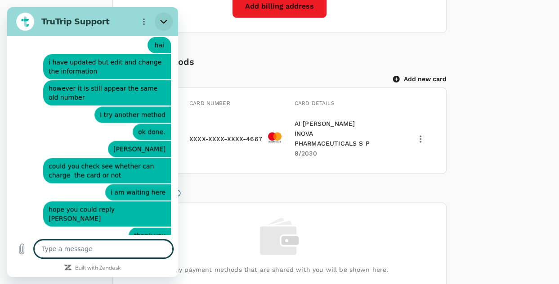
click at [163, 22] on icon "Close" at bounding box center [163, 21] width 7 height 7
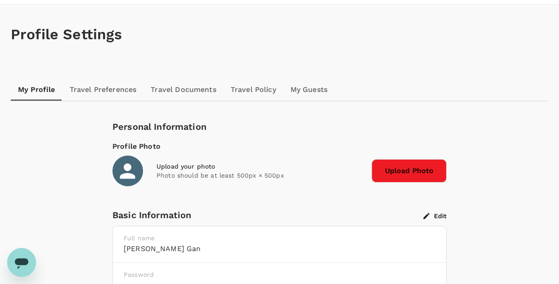
scroll to position [0, 0]
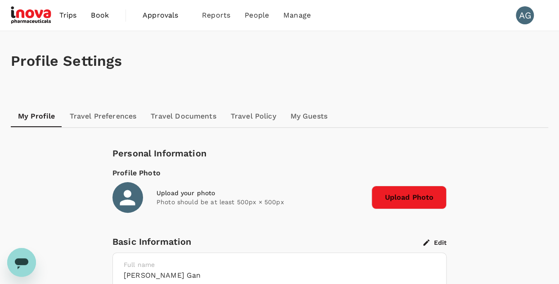
click at [193, 72] on div "Profile Settings" at bounding box center [280, 61] width 538 height 60
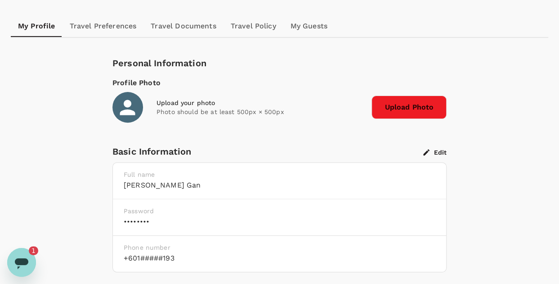
click at [25, 260] on icon "Open messaging window, 1 unread message" at bounding box center [22, 263] width 14 height 11
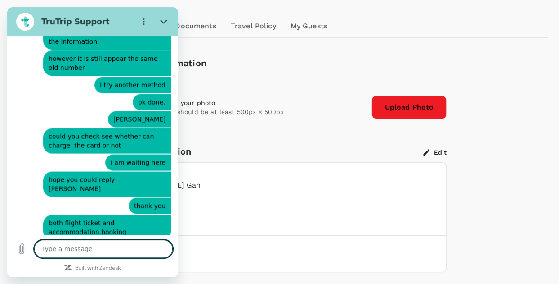
scroll to position [849, 0]
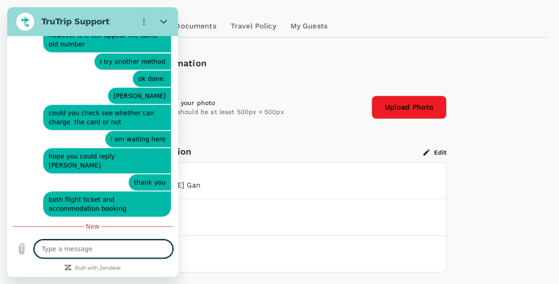
click at [106, 246] on textarea at bounding box center [103, 248] width 139 height 18
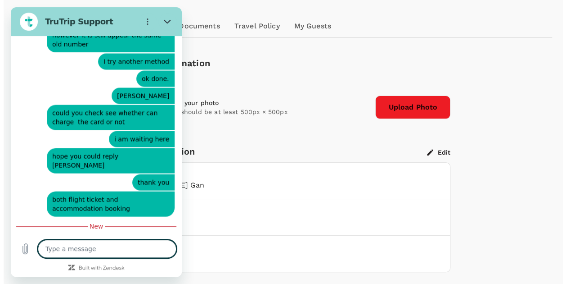
scroll to position [45, 0]
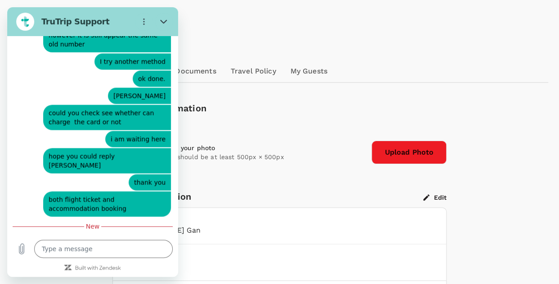
click at [282, 195] on div "Basic Information" at bounding box center [268, 196] width 311 height 14
click at [165, 20] on icon "Close" at bounding box center [163, 21] width 7 height 7
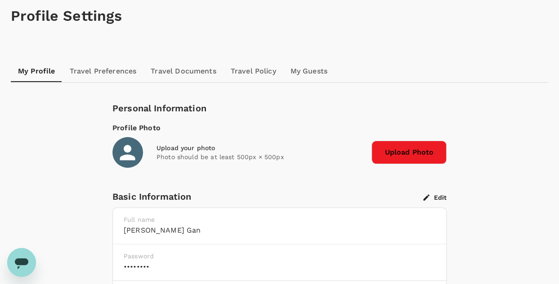
click at [125, 150] on icon at bounding box center [127, 151] width 15 height 15
click at [177, 148] on div "Upload your photo" at bounding box center [261, 147] width 208 height 9
click at [399, 152] on span "Upload Photo" at bounding box center [409, 151] width 75 height 23
click at [0, 0] on input "Upload Photo" at bounding box center [0, 0] width 0 height 0
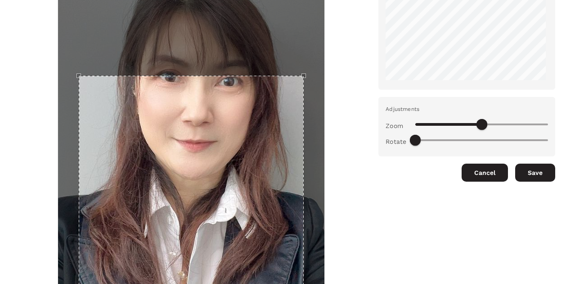
scroll to position [90, 0]
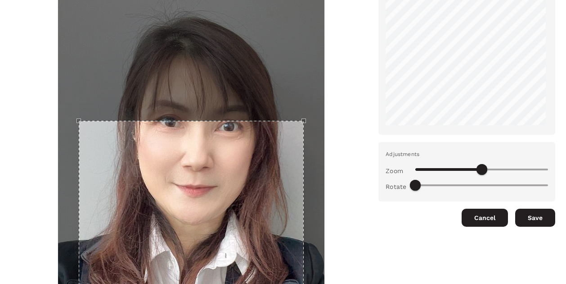
click at [293, 5] on div at bounding box center [191, 233] width 267 height 577
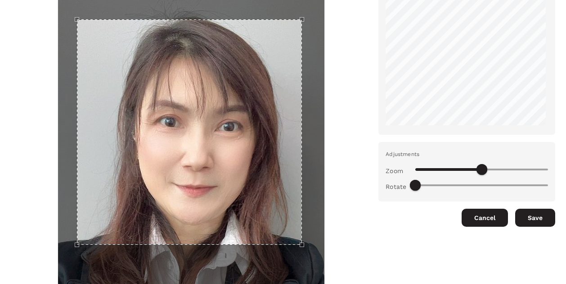
click at [252, 57] on div "Use the arrow keys to move the crop selection area" at bounding box center [189, 131] width 225 height 225
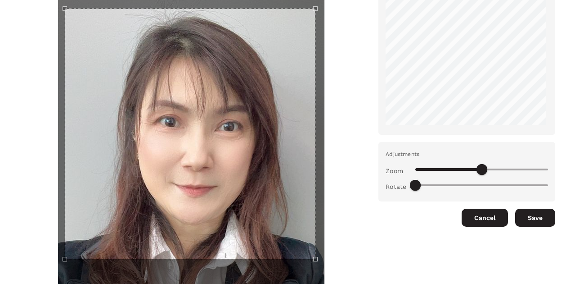
click at [410, 188] on span at bounding box center [415, 185] width 11 height 11
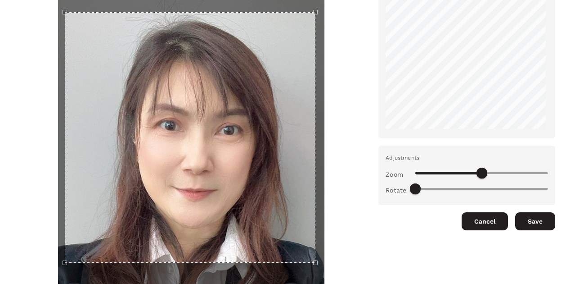
scroll to position [135, 0]
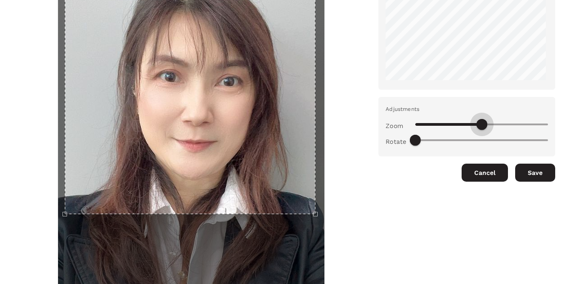
drag, startPoint x: 479, startPoint y: 125, endPoint x: 475, endPoint y: 120, distance: 6.4
click at [477, 120] on span at bounding box center [482, 124] width 11 height 11
click at [483, 170] on button "Cancel" at bounding box center [485, 172] width 46 height 18
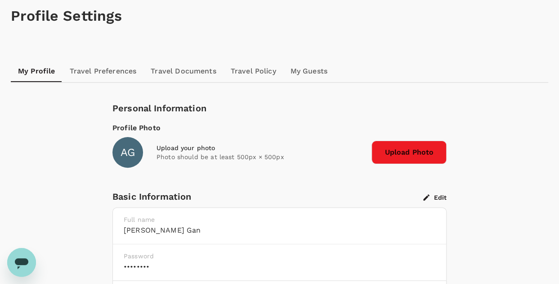
click at [408, 150] on span "Upload Photo" at bounding box center [409, 151] width 75 height 23
click at [0, 0] on input "Upload Photo" at bounding box center [0, 0] width 0 height 0
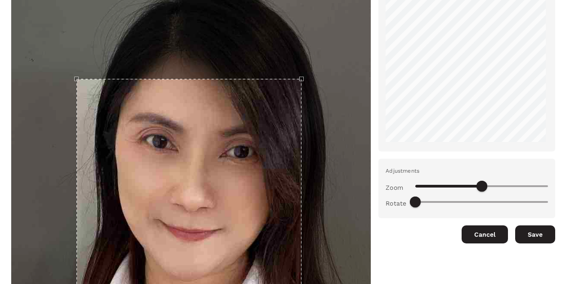
scroll to position [0, 0]
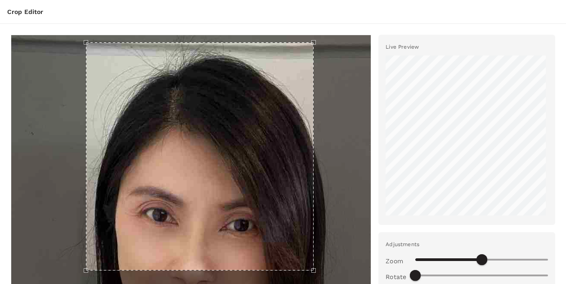
click at [260, 43] on div "Use the arrow keys to move the crop selection area" at bounding box center [200, 156] width 228 height 228
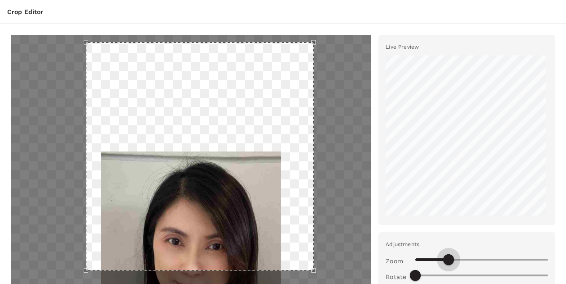
drag, startPoint x: 476, startPoint y: 256, endPoint x: 442, endPoint y: 257, distance: 33.8
click at [443, 257] on span at bounding box center [448, 259] width 11 height 11
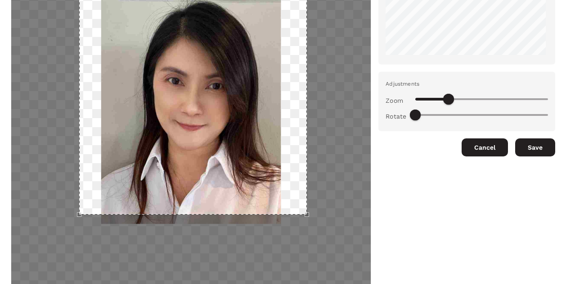
scroll to position [180, 0]
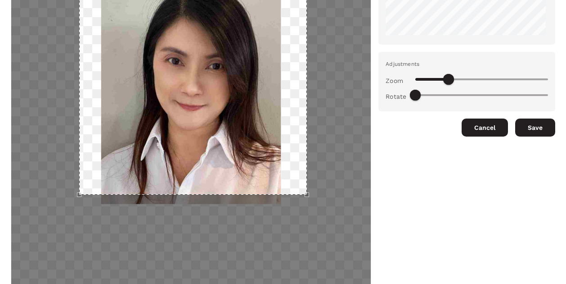
click at [265, 197] on div at bounding box center [191, 88] width 360 height 466
click at [281, 186] on div "Use the arrow keys to move the crop selection area" at bounding box center [193, 81] width 228 height 228
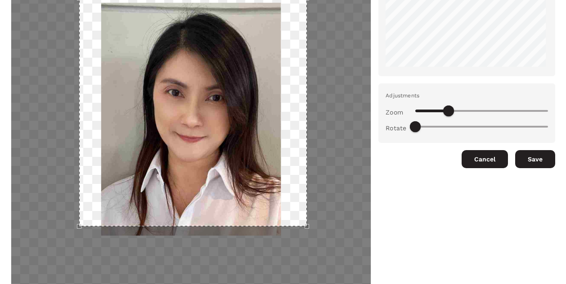
scroll to position [135, 0]
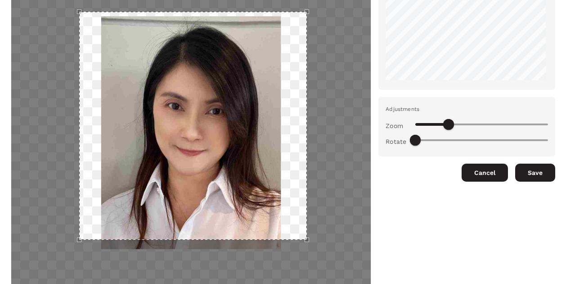
click at [220, 104] on div "Use the arrow keys to move the crop selection area" at bounding box center [193, 126] width 228 height 228
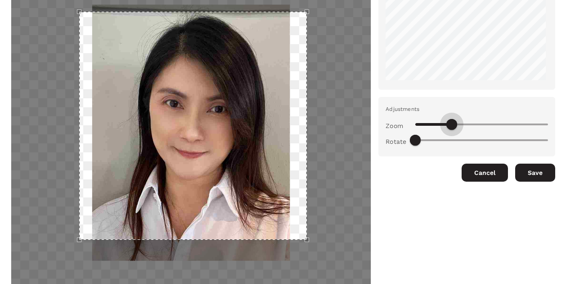
click at [447, 124] on span at bounding box center [451, 124] width 11 height 11
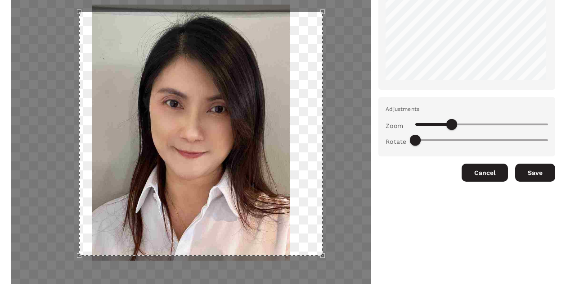
click at [325, 257] on div "Use the arrow keys to move the south east drag handle to change the crop select…" at bounding box center [325, 257] width 0 height 0
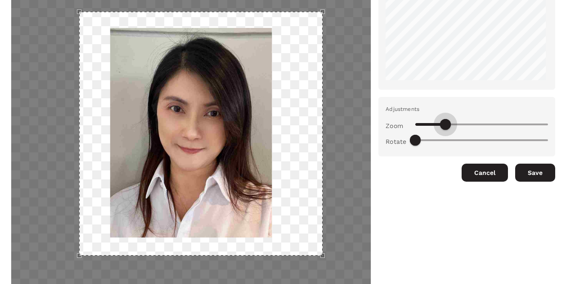
click at [441, 121] on span at bounding box center [445, 124] width 11 height 11
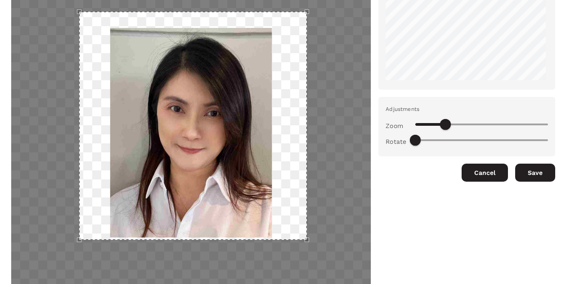
click at [257, 229] on div "Use the arrow keys to move the crop selection area" at bounding box center [193, 126] width 228 height 228
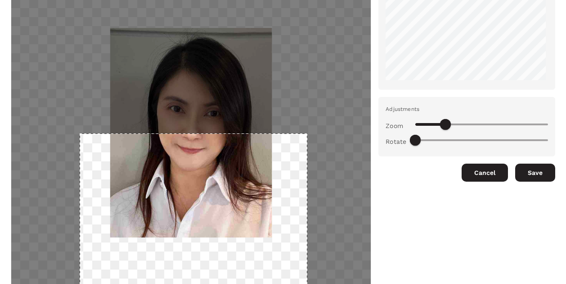
click at [287, 130] on div at bounding box center [191, 133] width 360 height 466
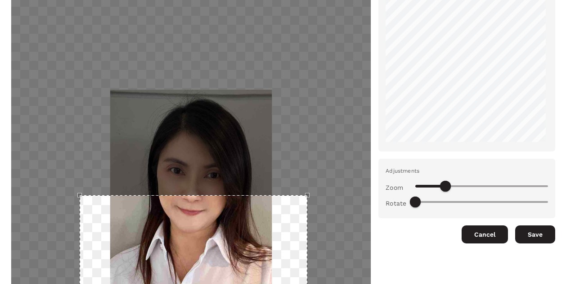
scroll to position [180, 0]
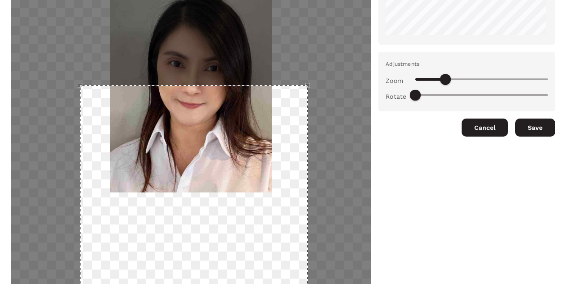
click at [241, 133] on div "Use the arrow keys to move the crop selection area" at bounding box center [194, 199] width 228 height 228
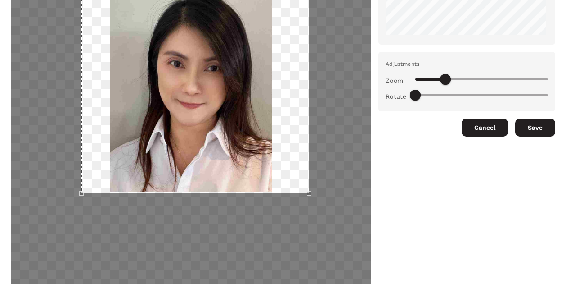
click at [243, 14] on div "Use the arrow keys to move the crop selection area" at bounding box center [195, 79] width 228 height 228
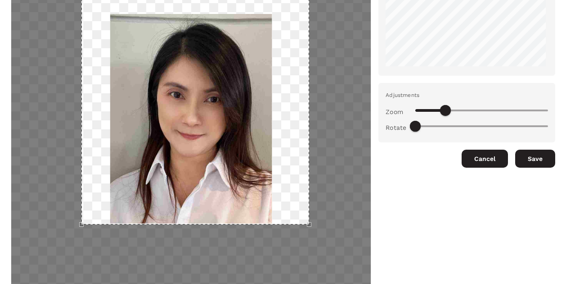
scroll to position [135, 0]
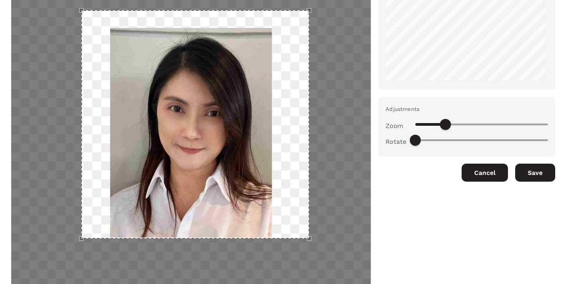
click at [278, 28] on div "Use the arrow keys to move the crop selection area" at bounding box center [195, 124] width 228 height 228
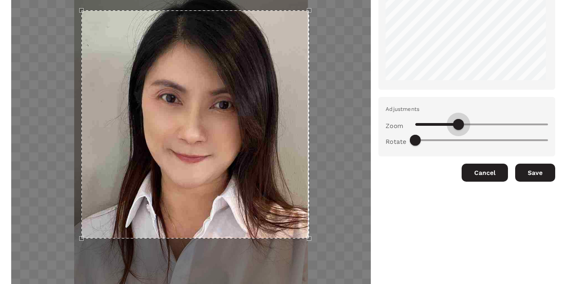
drag, startPoint x: 442, startPoint y: 122, endPoint x: 454, endPoint y: 120, distance: 11.8
click at [454, 120] on span at bounding box center [458, 124] width 11 height 11
click at [307, 246] on div at bounding box center [191, 133] width 360 height 466
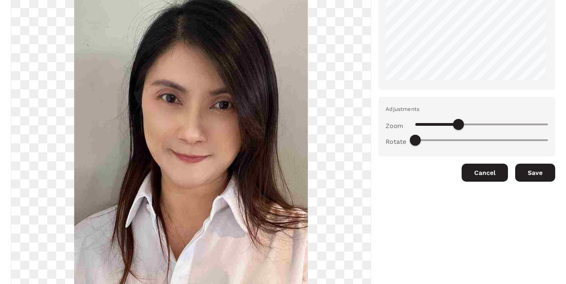
click at [307, 246] on div at bounding box center [191, 132] width 360 height 465
click at [258, 208] on img at bounding box center [191, 133] width 234 height 302
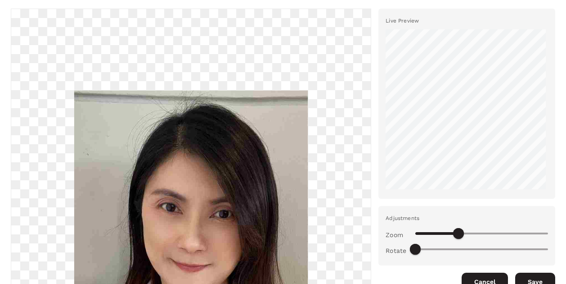
scroll to position [45, 0]
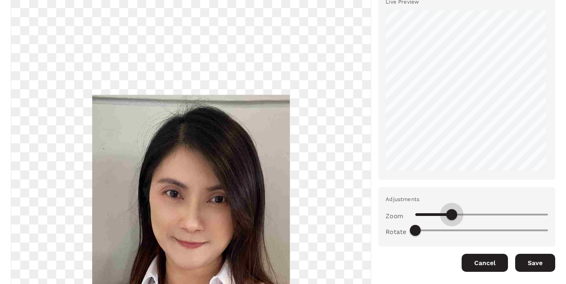
drag, startPoint x: 454, startPoint y: 213, endPoint x: 446, endPoint y: 213, distance: 7.7
click at [446, 213] on span at bounding box center [451, 214] width 11 height 11
click at [250, 185] on img at bounding box center [191, 223] width 198 height 256
click at [187, 117] on img at bounding box center [191, 223] width 198 height 256
click at [183, 90] on div at bounding box center [191, 222] width 360 height 465
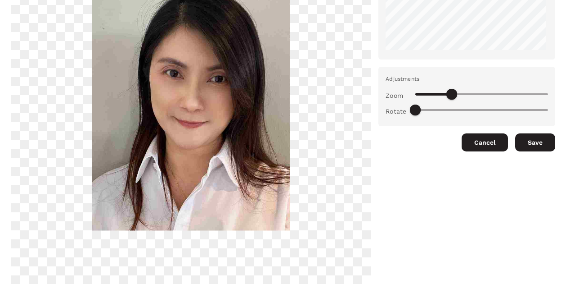
scroll to position [221, 0]
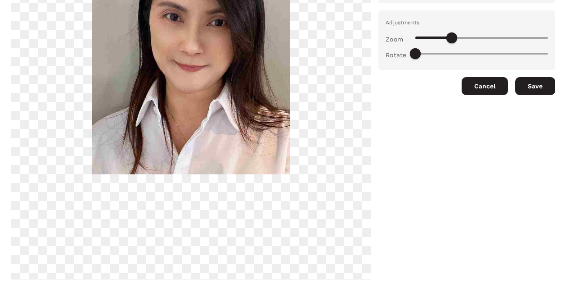
click at [165, 126] on img at bounding box center [191, 46] width 198 height 256
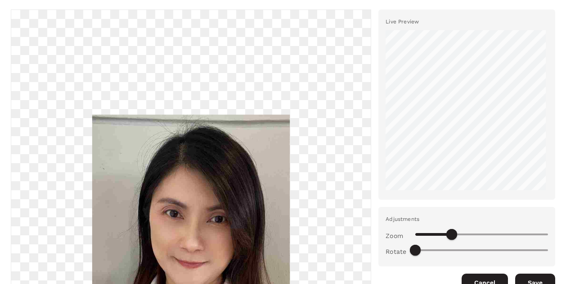
scroll to position [45, 0]
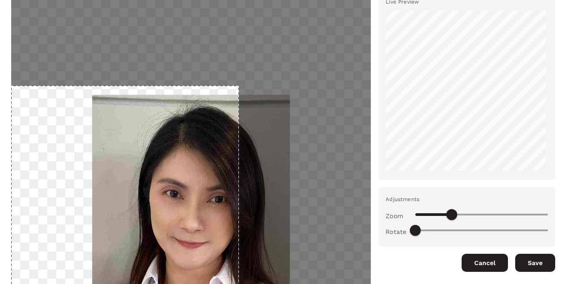
click at [91, 108] on div at bounding box center [191, 223] width 360 height 466
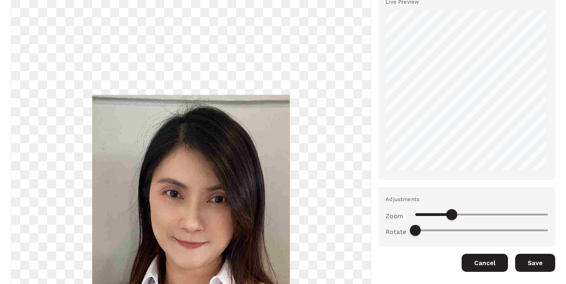
click at [142, 82] on div at bounding box center [191, 222] width 360 height 465
click at [76, 89] on div at bounding box center [191, 222] width 360 height 465
click at [124, 102] on img at bounding box center [191, 223] width 198 height 256
click at [161, 95] on img at bounding box center [191, 223] width 198 height 256
click at [214, 95] on img at bounding box center [191, 223] width 198 height 256
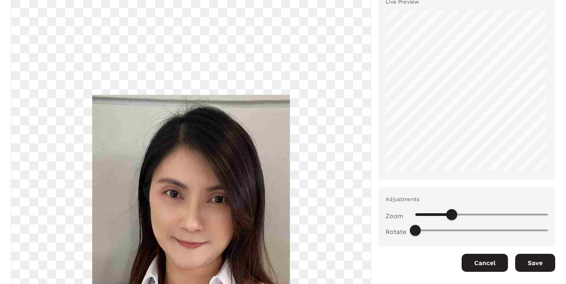
click at [150, 74] on div at bounding box center [191, 222] width 360 height 465
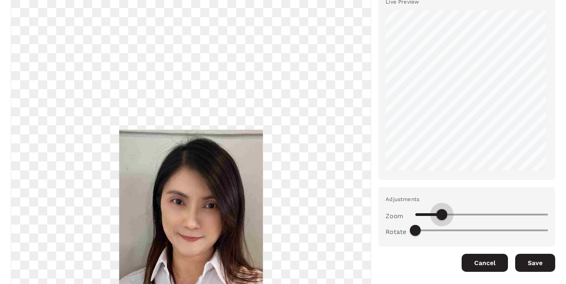
drag, startPoint x: 447, startPoint y: 214, endPoint x: 438, endPoint y: 216, distance: 9.4
click at [438, 216] on span at bounding box center [442, 214] width 11 height 11
click at [160, 169] on img at bounding box center [191, 223] width 144 height 186
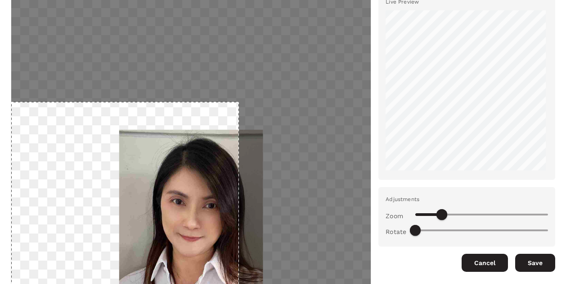
click at [112, 112] on div at bounding box center [191, 223] width 360 height 466
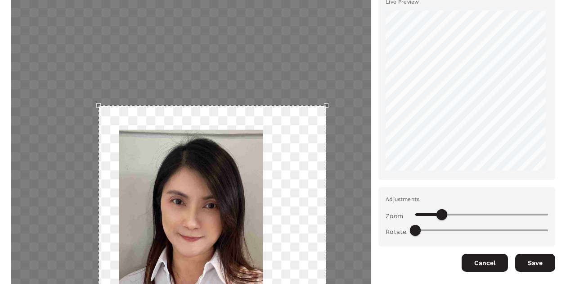
click at [248, 105] on div "Use the arrow keys to move the crop selection area" at bounding box center [213, 219] width 228 height 228
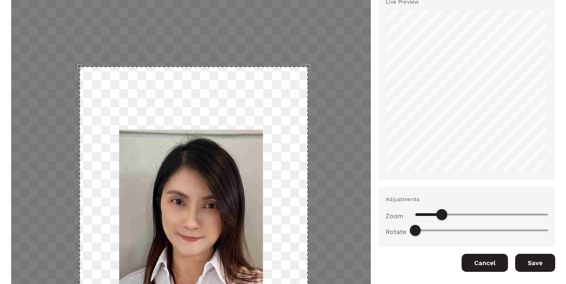
click at [195, 111] on div "Use the arrow keys to move the crop selection area" at bounding box center [194, 181] width 228 height 228
click at [223, 193] on div "Use the arrow keys to move the crop selection area" at bounding box center [194, 181] width 228 height 228
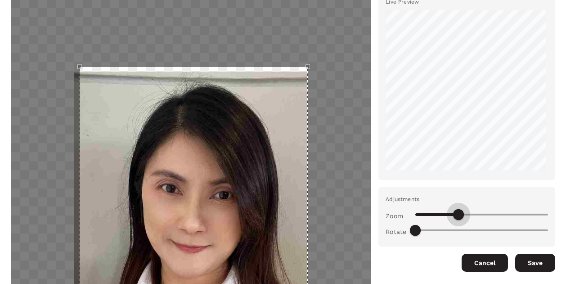
drag, startPoint x: 440, startPoint y: 210, endPoint x: 454, endPoint y: 208, distance: 14.5
click at [454, 209] on span at bounding box center [458, 214] width 11 height 11
click at [295, 80] on div "Use the arrow keys to move the crop selection area" at bounding box center [194, 181] width 228 height 228
click at [297, 78] on div "Use the arrow keys to move the crop selection area" at bounding box center [194, 181] width 228 height 228
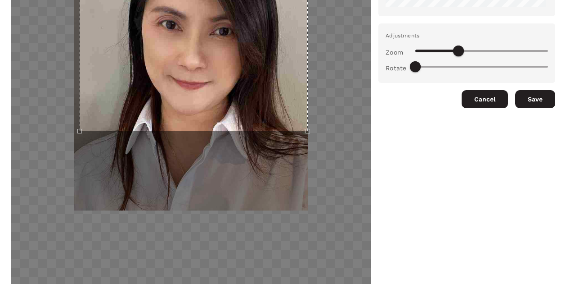
scroll to position [221, 0]
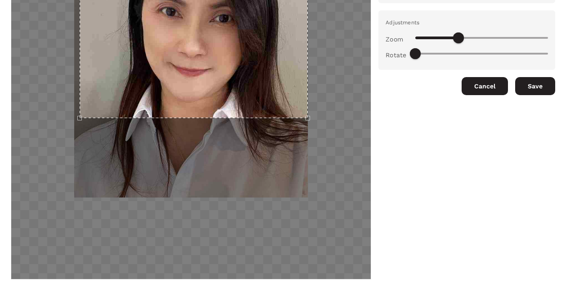
click at [298, 138] on div at bounding box center [191, 46] width 360 height 466
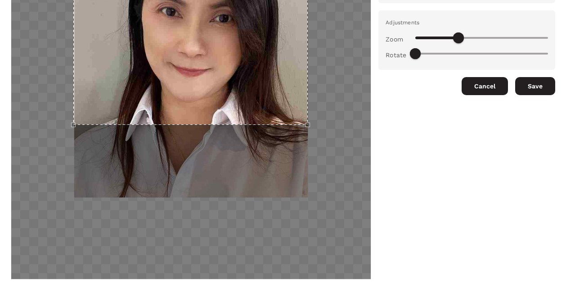
click at [73, 195] on div at bounding box center [191, 46] width 360 height 466
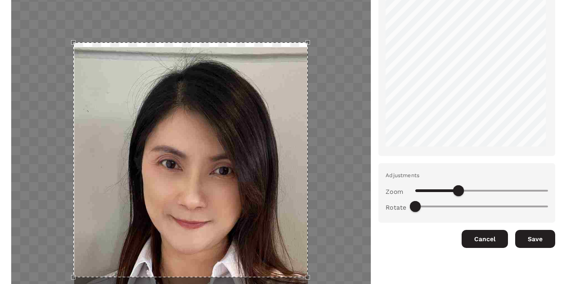
scroll to position [41, 0]
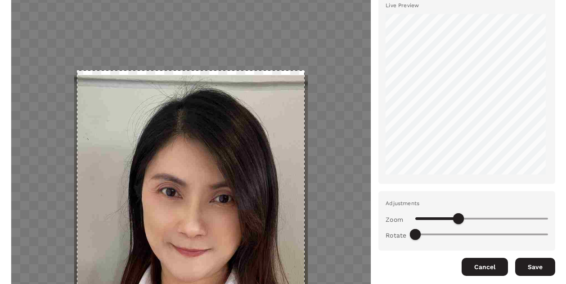
click at [300, 71] on div at bounding box center [191, 226] width 360 height 466
click at [300, 76] on div "Use the arrow keys to move the crop selection area" at bounding box center [191, 184] width 228 height 228
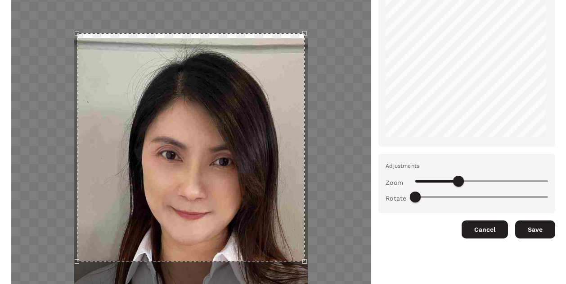
scroll to position [86, 0]
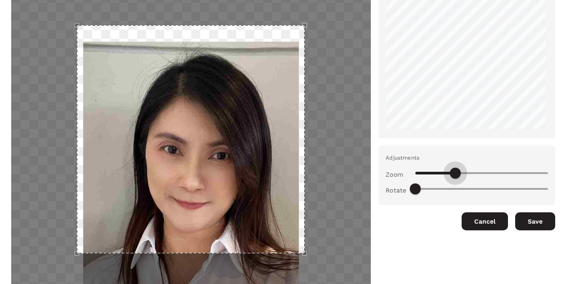
click at [450, 174] on span at bounding box center [455, 172] width 11 height 11
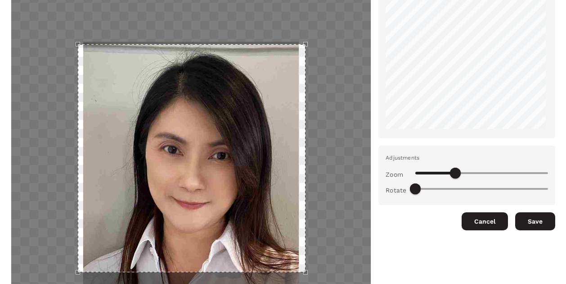
click at [224, 181] on div "Use the arrow keys to move the crop selection area" at bounding box center [192, 158] width 228 height 228
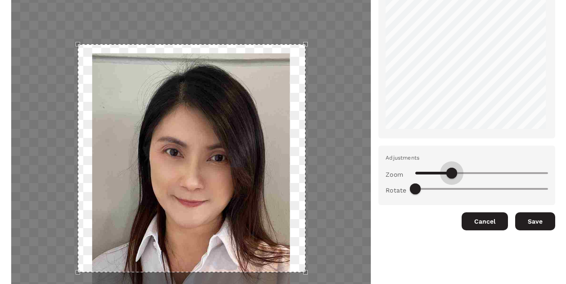
click at [446, 175] on span at bounding box center [451, 172] width 11 height 11
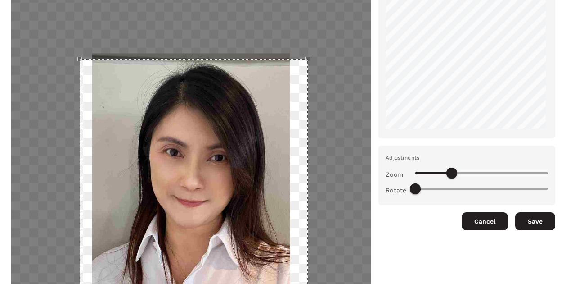
click at [244, 121] on div "Use the arrow keys to move the crop selection area" at bounding box center [194, 173] width 228 height 228
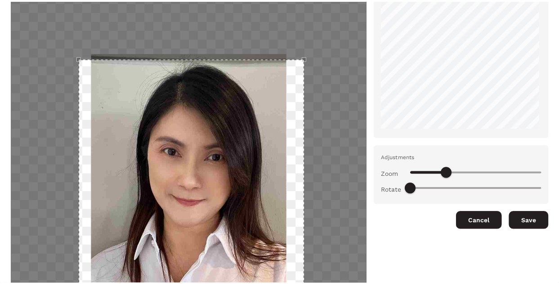
scroll to position [131, 0]
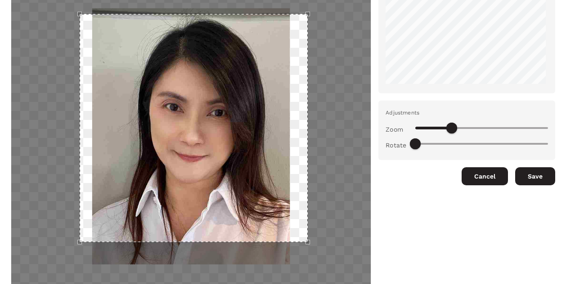
click at [296, 238] on div at bounding box center [191, 136] width 360 height 466
click at [298, 14] on div "Use the arrow keys to move the crop selection area" at bounding box center [194, 128] width 228 height 228
click at [299, 15] on div "Use the arrow keys to move the crop selection area" at bounding box center [194, 128] width 228 height 228
click at [326, 39] on div at bounding box center [191, 136] width 360 height 465
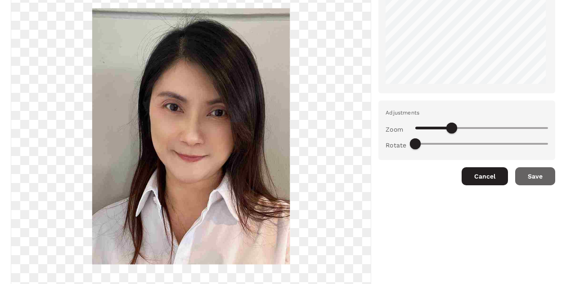
click at [528, 175] on button "Save" at bounding box center [535, 176] width 40 height 18
click at [535, 176] on button "Save" at bounding box center [535, 176] width 40 height 18
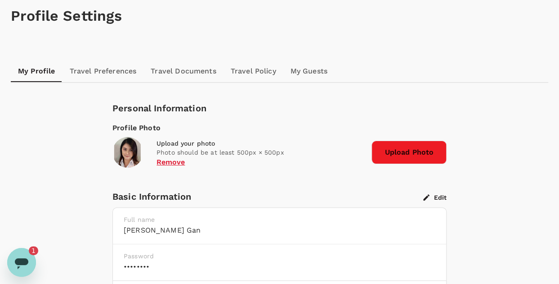
click at [20, 261] on icon "Open messaging window, 1 unread message" at bounding box center [22, 263] width 14 height 11
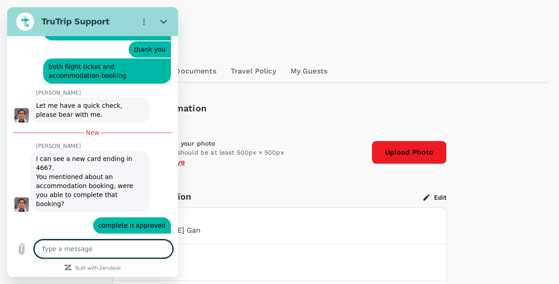
scroll to position [983, 0]
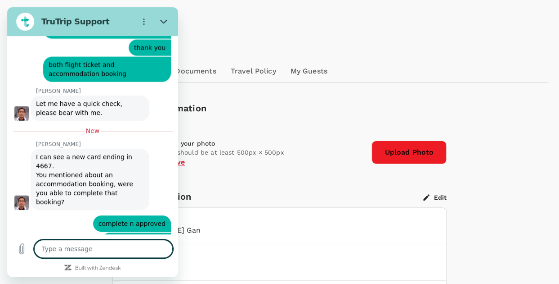
click at [92, 251] on textarea at bounding box center [103, 248] width 139 height 18
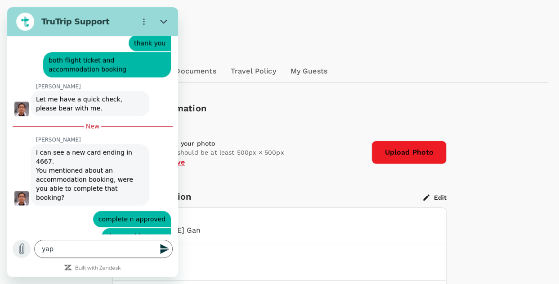
click at [23, 248] on icon "Upload file" at bounding box center [21, 248] width 5 height 10
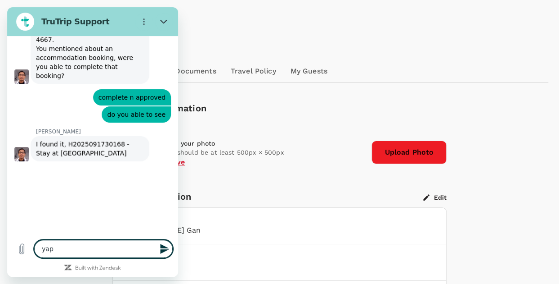
scroll to position [1111, 0]
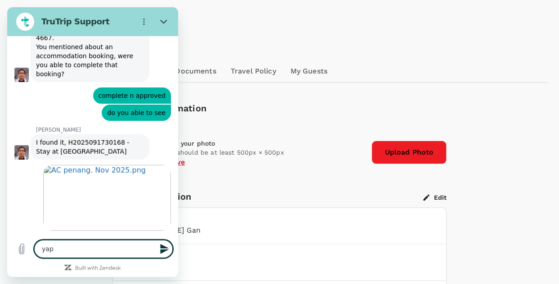
drag, startPoint x: 105, startPoint y: 254, endPoint x: 18, endPoint y: 262, distance: 87.6
click at [18, 262] on div "Type a message yap x" at bounding box center [92, 248] width 171 height 29
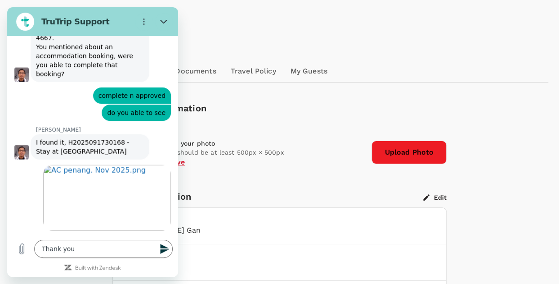
click at [159, 248] on button "Send message" at bounding box center [164, 248] width 18 height 18
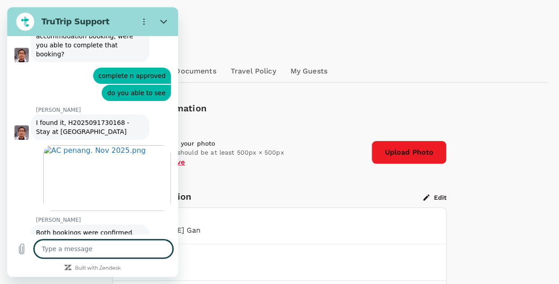
scroll to position [1132, 0]
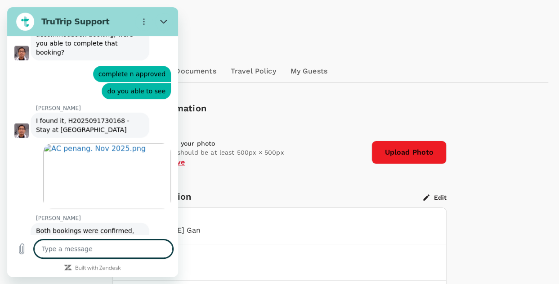
click at [363, 112] on div "Personal Information" at bounding box center [280, 108] width 334 height 14
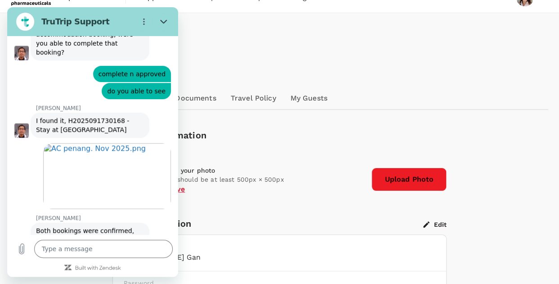
scroll to position [0, 0]
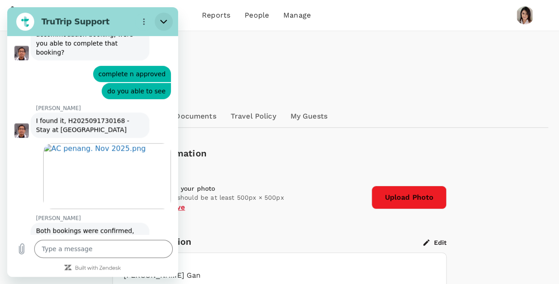
click at [164, 18] on icon "Close" at bounding box center [163, 21] width 7 height 7
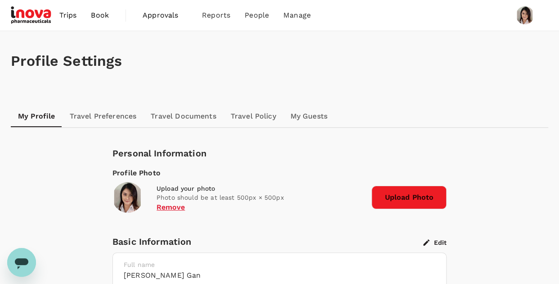
click at [67, 16] on span "Trips" at bounding box center [68, 15] width 18 height 11
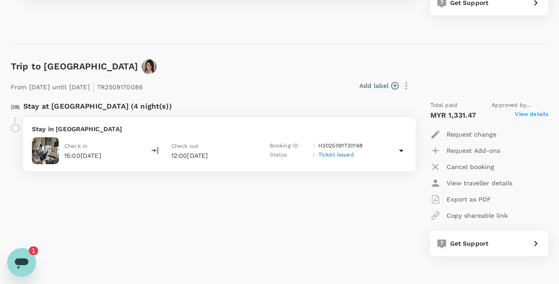
click at [13, 262] on div "Open messaging window, 1 unread message" at bounding box center [21, 261] width 27 height 27
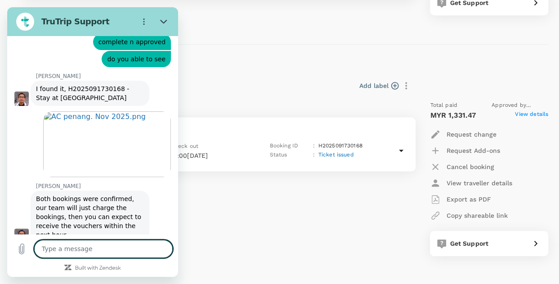
scroll to position [1167, 0]
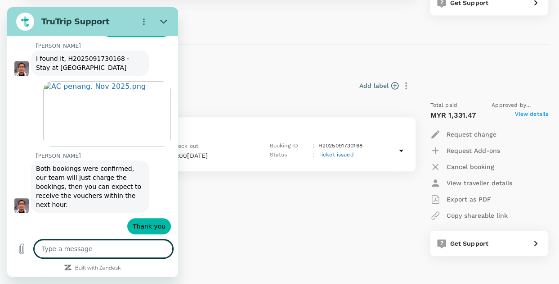
click at [115, 251] on textarea at bounding box center [103, 248] width 139 height 18
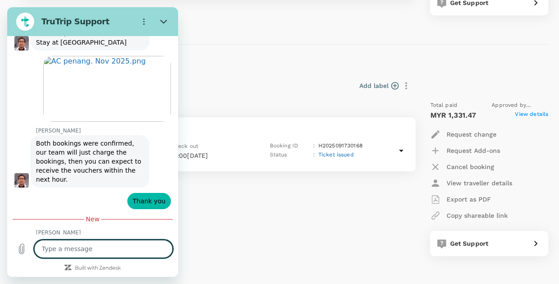
scroll to position [1198, 0]
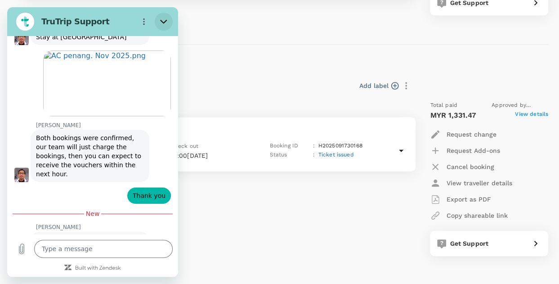
drag, startPoint x: 167, startPoint y: 20, endPoint x: 203, endPoint y: 7, distance: 37.3
click at [167, 20] on button "Close" at bounding box center [164, 22] width 18 height 18
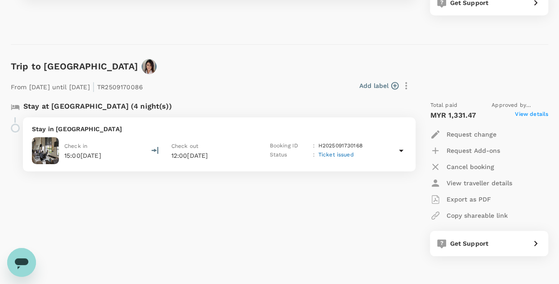
scroll to position [90, 0]
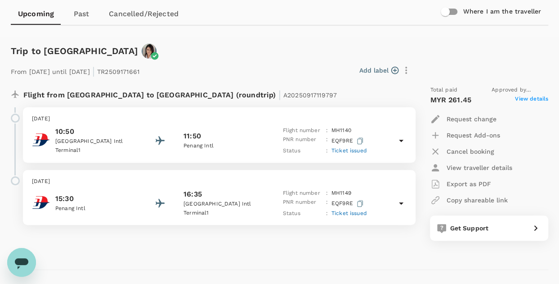
click at [402, 140] on icon at bounding box center [401, 141] width 5 height 2
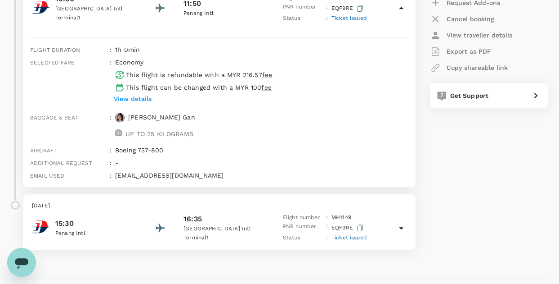
scroll to position [225, 0]
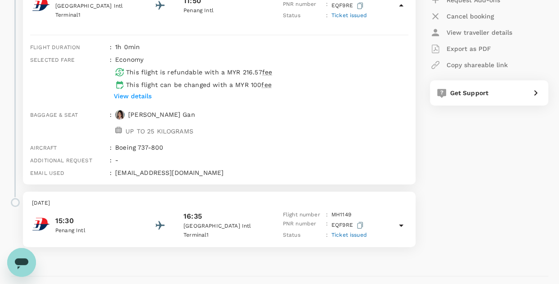
click at [131, 93] on p "View details" at bounding box center [133, 95] width 38 height 9
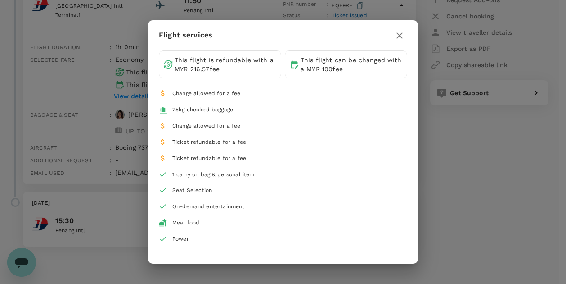
click at [401, 36] on icon "button" at bounding box center [399, 35] width 11 height 11
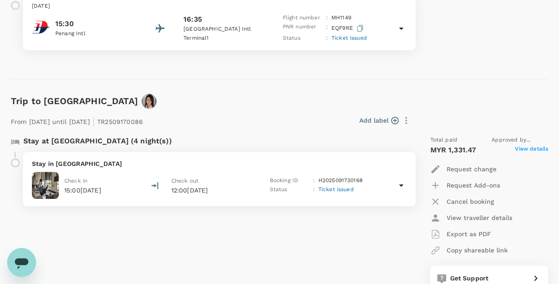
scroll to position [450, 0]
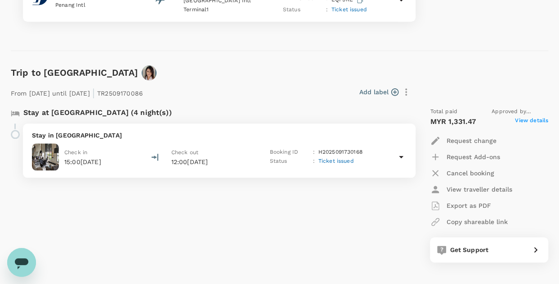
click at [400, 158] on icon at bounding box center [401, 156] width 11 height 11
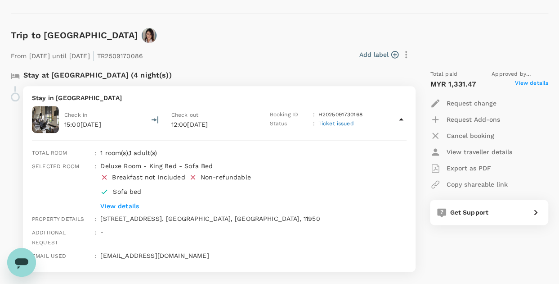
scroll to position [540, 0]
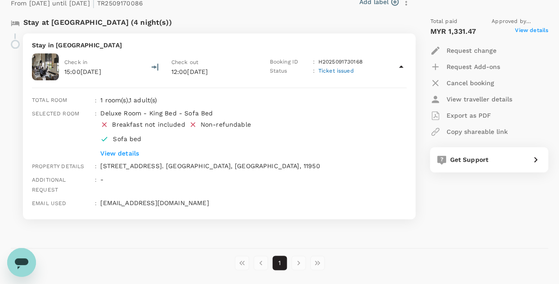
click at [133, 149] on p "View details" at bounding box center [240, 153] width 280 height 9
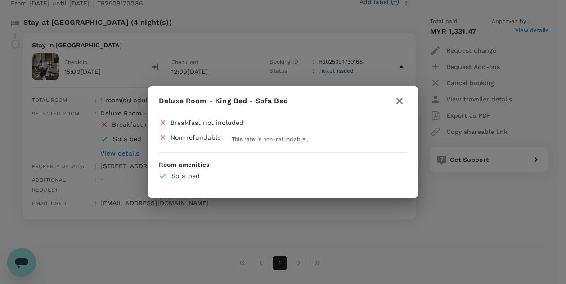
click at [398, 100] on icon "button" at bounding box center [400, 101] width 6 height 6
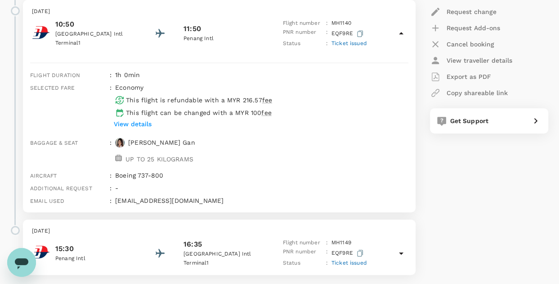
scroll to position [135, 0]
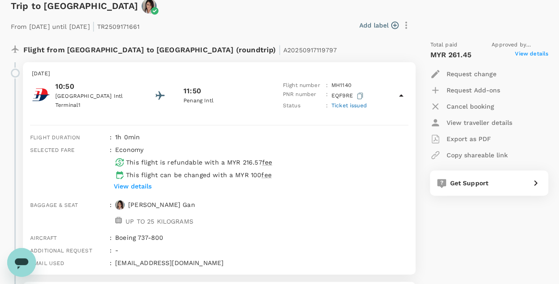
click at [545, 54] on span "View details" at bounding box center [531, 55] width 33 height 11
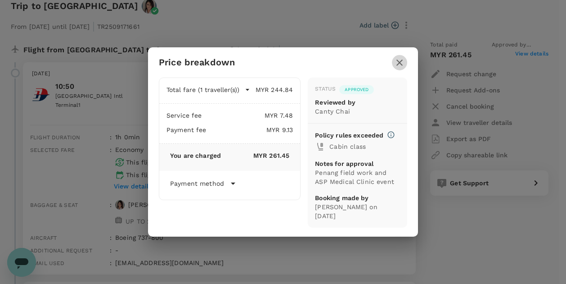
click at [398, 66] on icon "button" at bounding box center [400, 62] width 6 height 6
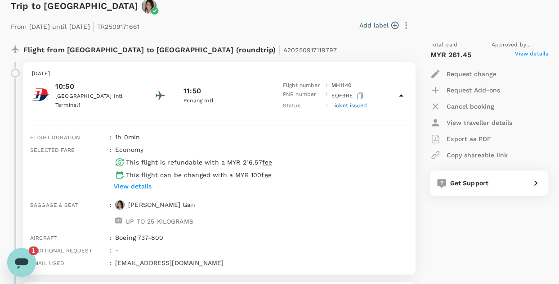
scroll to position [0, 0]
click at [25, 255] on icon "Open messaging window, 2 unread messages" at bounding box center [22, 262] width 16 height 16
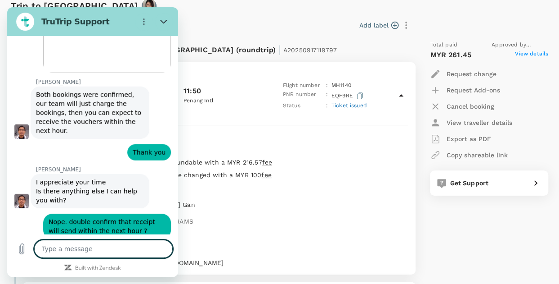
scroll to position [1299, 0]
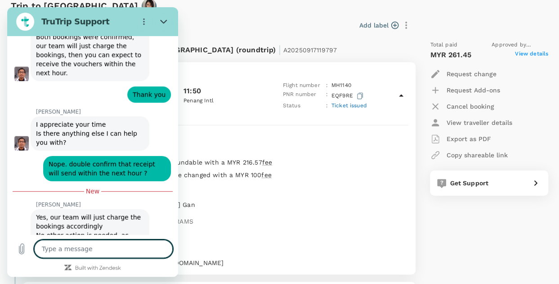
click at [83, 248] on textarea at bounding box center [103, 248] width 139 height 18
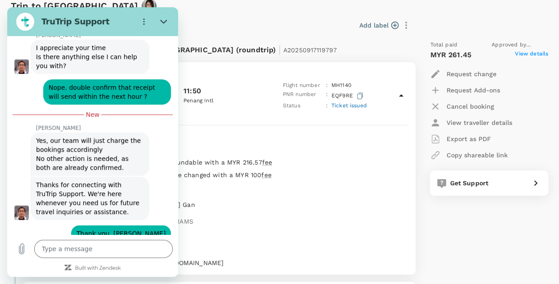
scroll to position [1446, 0]
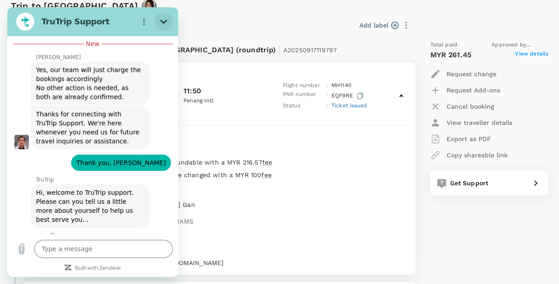
click at [164, 18] on icon "Close" at bounding box center [163, 21] width 7 height 7
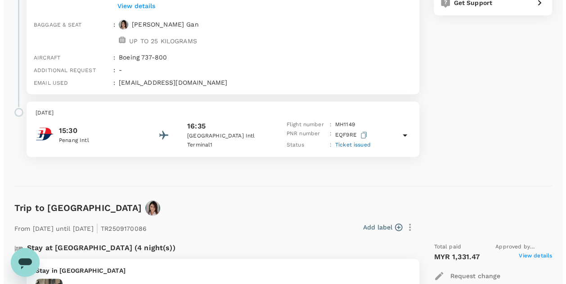
scroll to position [540, 0]
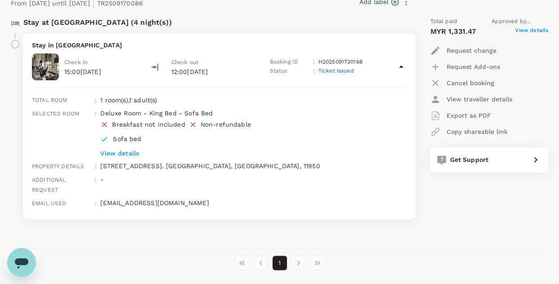
click at [133, 149] on p "View details" at bounding box center [240, 153] width 280 height 9
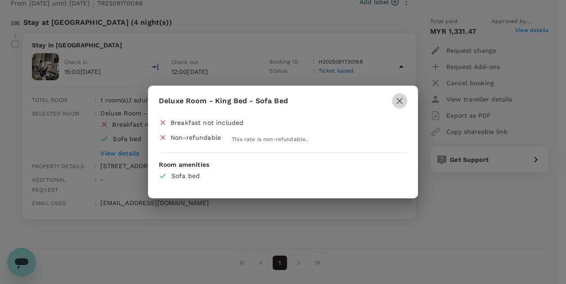
click at [402, 105] on icon "button" at bounding box center [399, 100] width 11 height 11
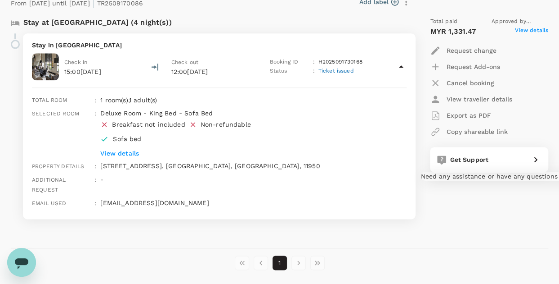
click at [494, 159] on div "Get Support" at bounding box center [486, 157] width 81 height 13
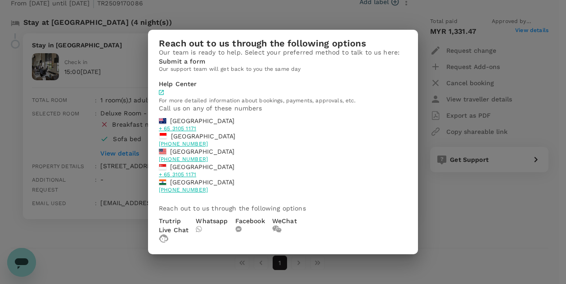
click at [185, 234] on p "Trutrip Live Chat" at bounding box center [174, 225] width 30 height 18
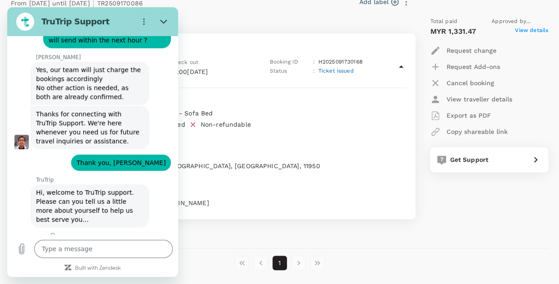
click at [464, 232] on div "Trip to Penang From 18 Nov 2025 until 22 Nov 2025 | TR2509170086 Add label Stay…" at bounding box center [276, 104] width 545 height 287
click at [167, 20] on icon "Close" at bounding box center [163, 22] width 7 height 4
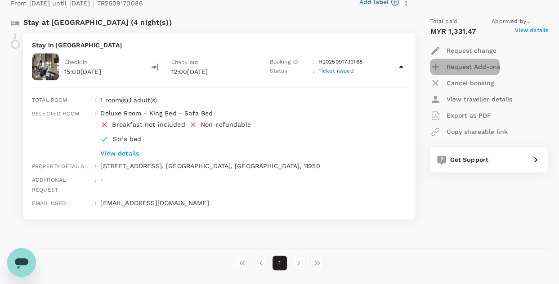
click at [435, 65] on icon "button" at bounding box center [435, 66] width 11 height 11
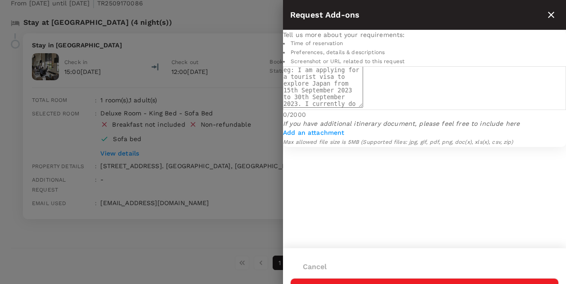
scroll to position [10, 0]
click at [346, 108] on textarea at bounding box center [323, 86] width 80 height 41
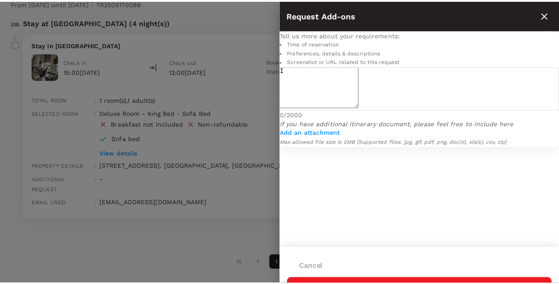
scroll to position [0, 0]
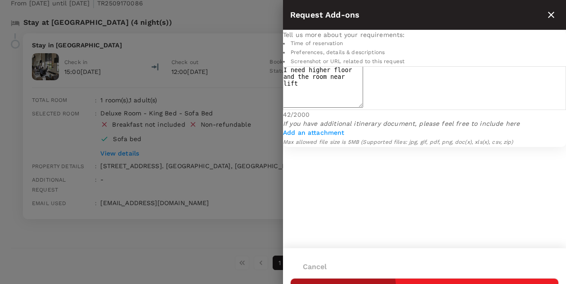
click at [504, 278] on button "Submit" at bounding box center [424, 289] width 269 height 23
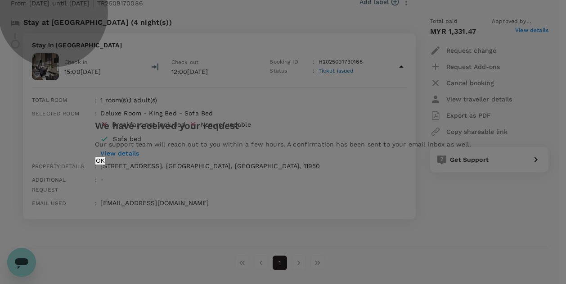
click at [105, 165] on button "OK" at bounding box center [100, 160] width 10 height 9
